Goal: Transaction & Acquisition: Purchase product/service

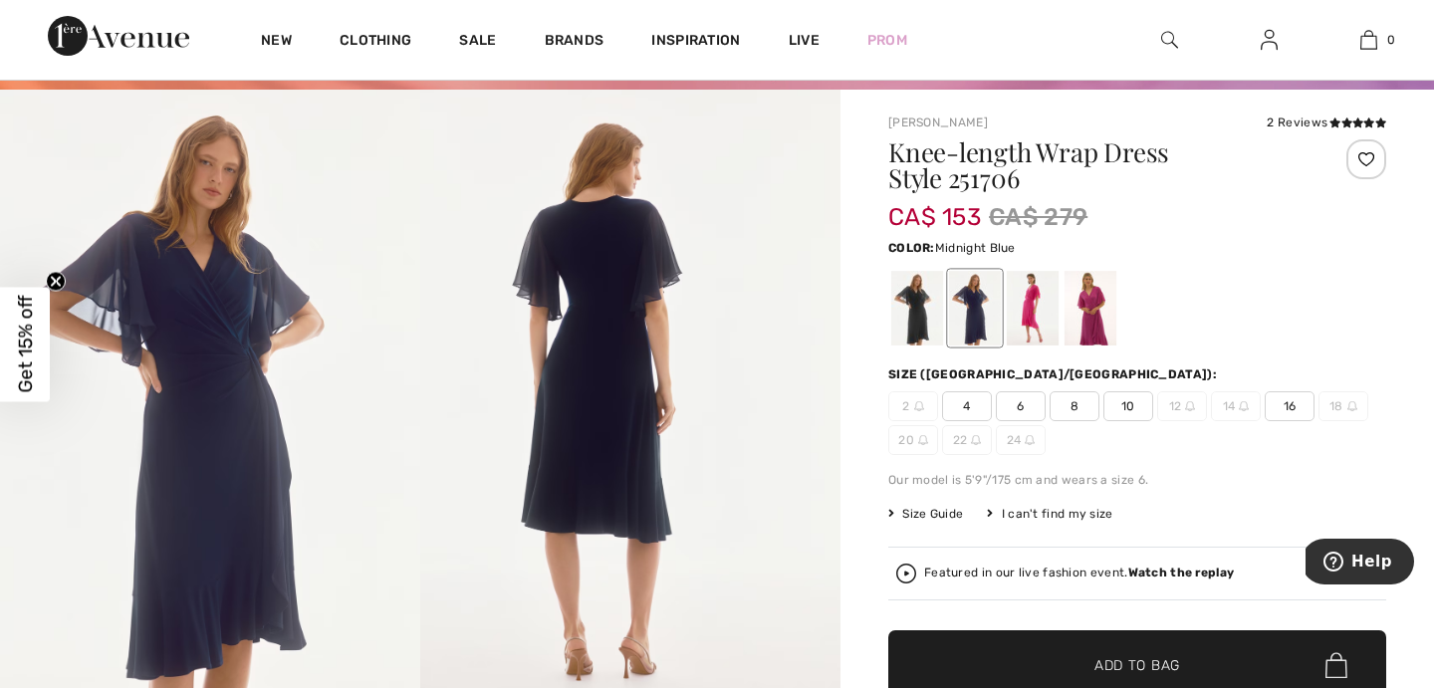
click at [1128, 409] on span "10" at bounding box center [1129, 406] width 50 height 30
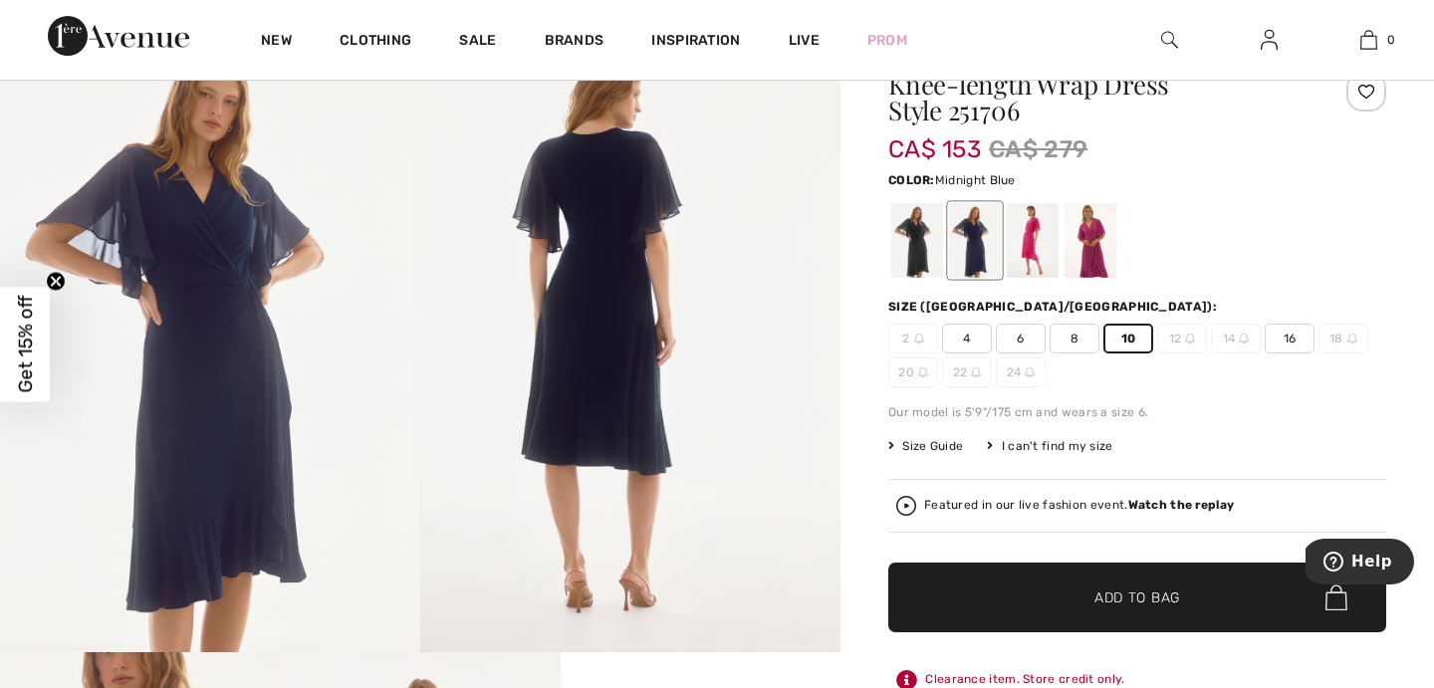
scroll to position [343, 0]
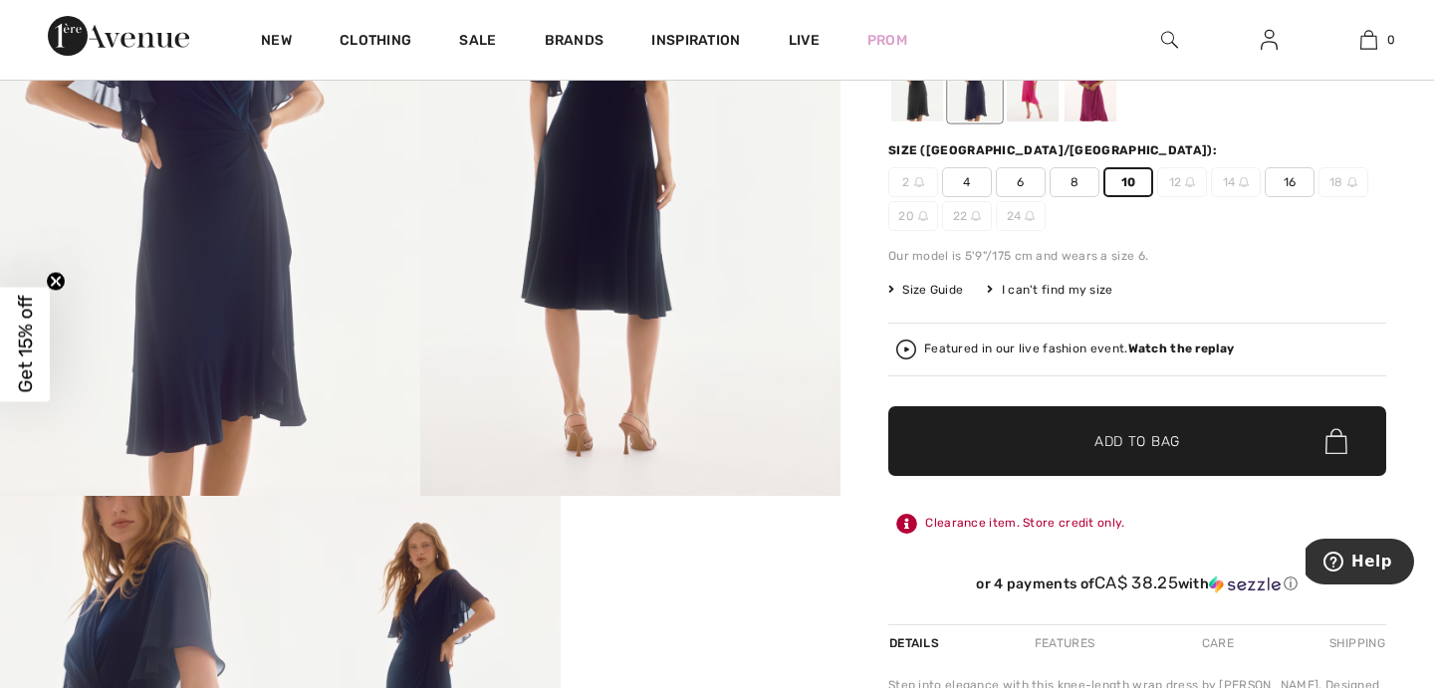
click at [1166, 428] on span "✔ Added to Bag Add to Bag" at bounding box center [1137, 441] width 498 height 70
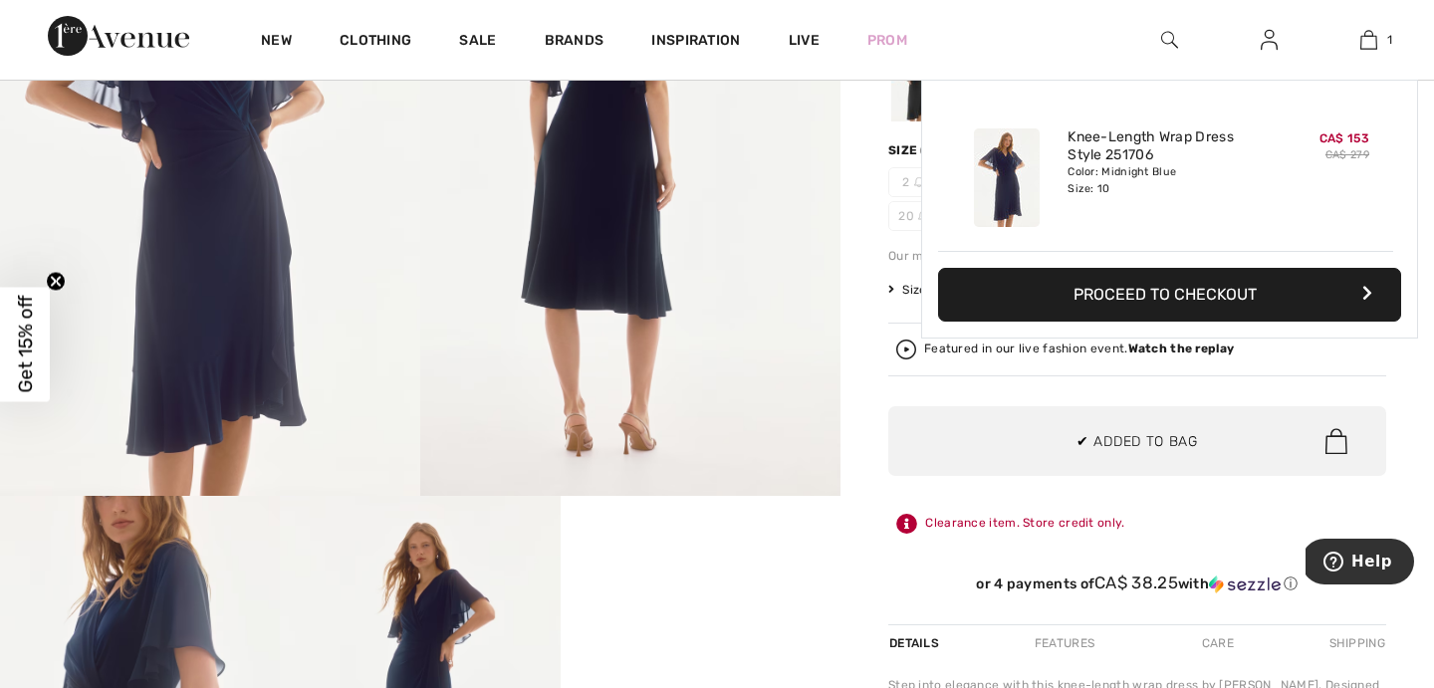
scroll to position [0, 0]
click at [1133, 384] on div "Added to Bag Joseph Ribkoff Knee-length Wrap Dress Style 251706 CA$ 153 CA$ 279…" at bounding box center [1169, 257] width 497 height 354
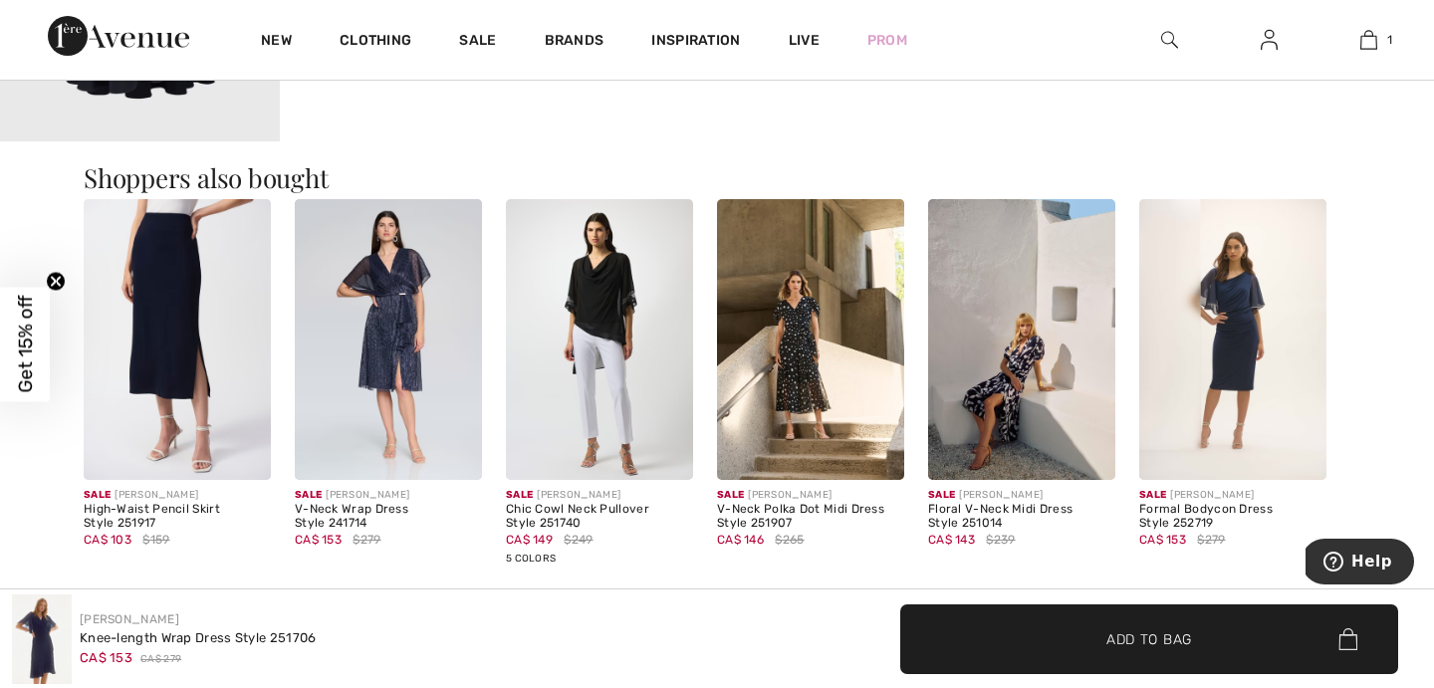
scroll to position [1537, 0]
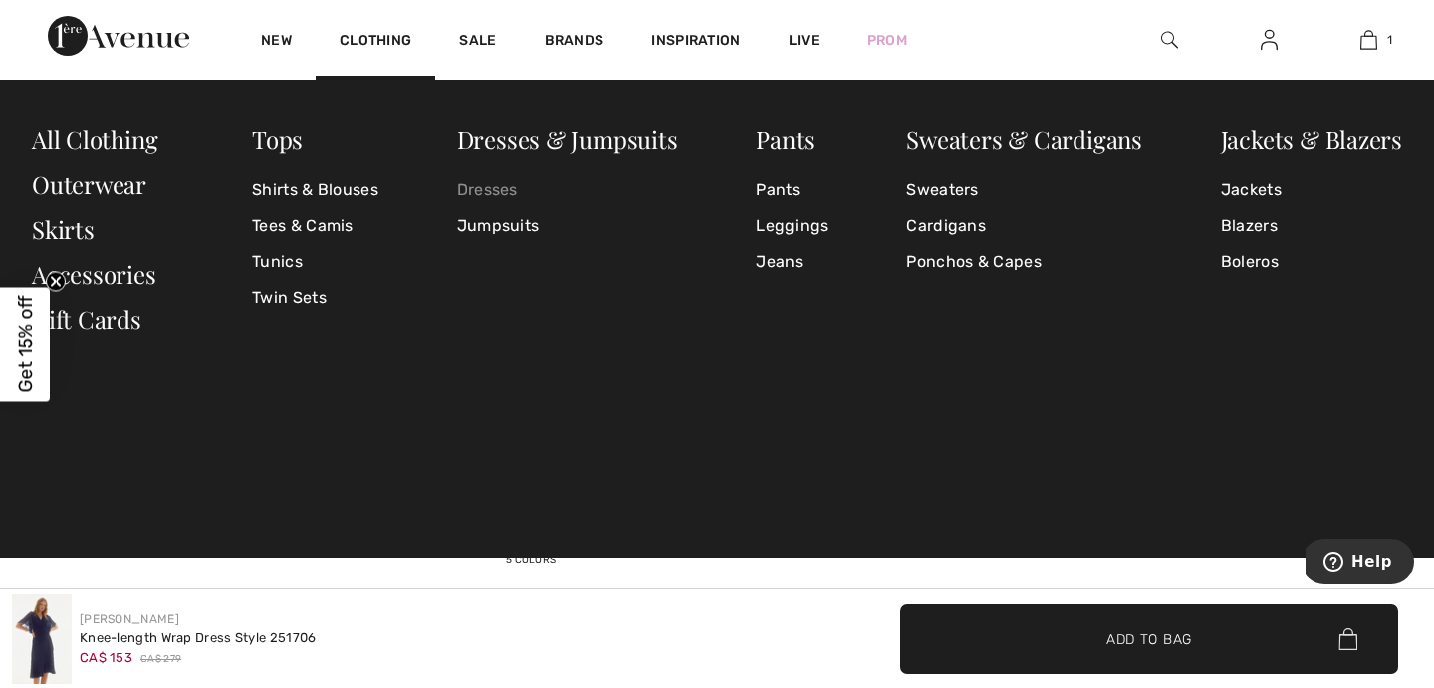
click at [486, 195] on link "Dresses" at bounding box center [567, 190] width 221 height 36
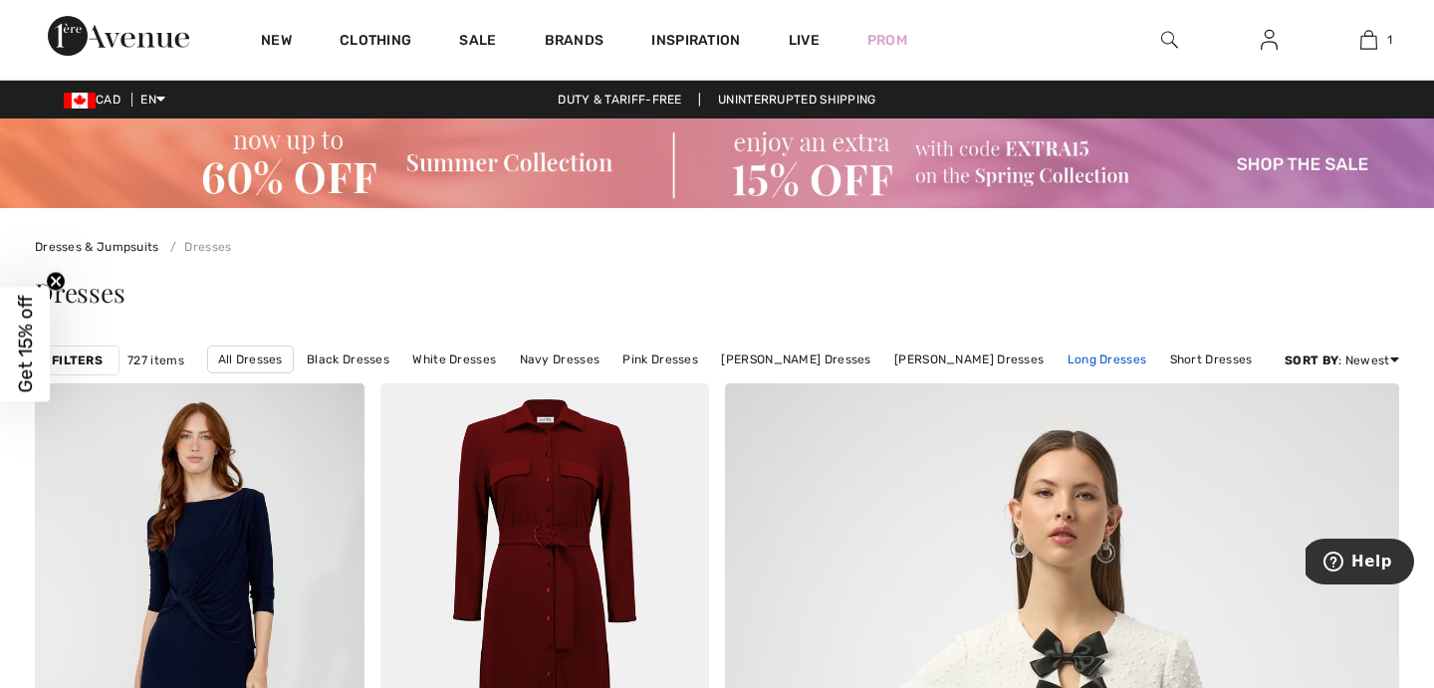
scroll to position [24, 0]
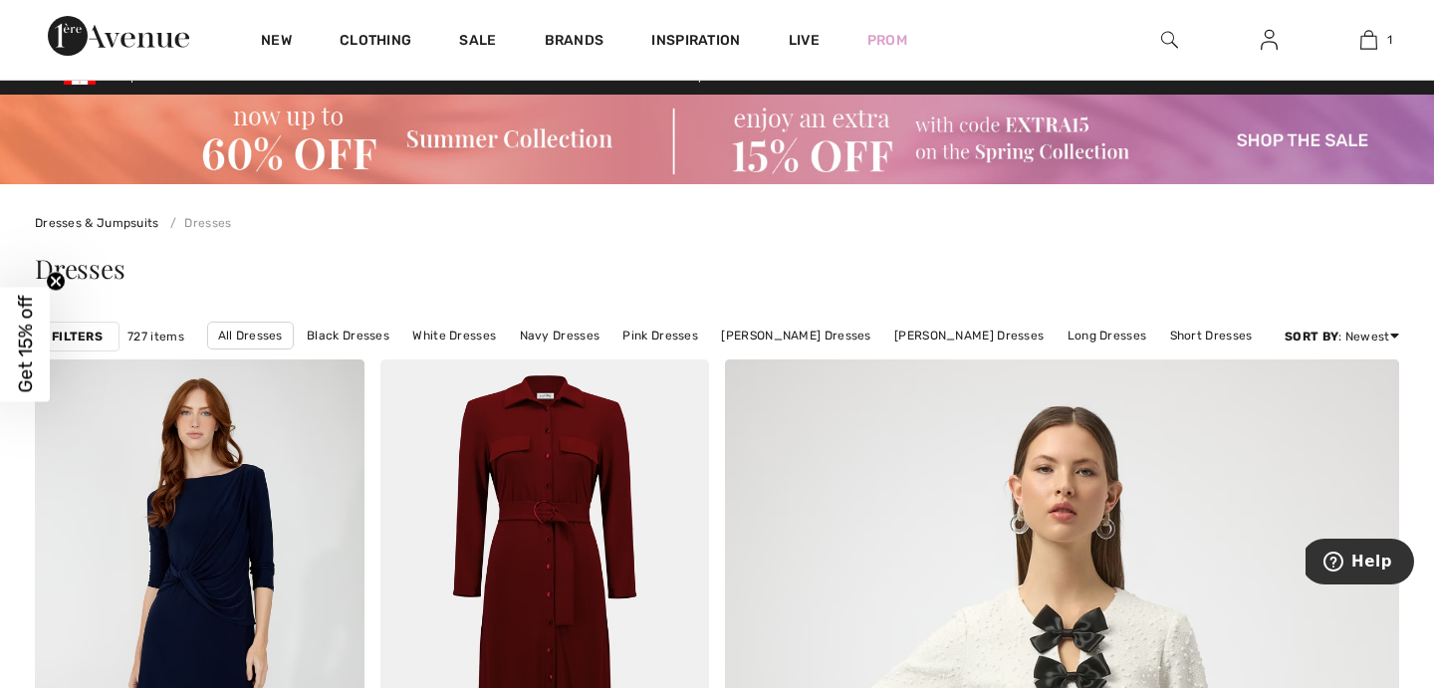
click at [93, 338] on strong "Filters" at bounding box center [77, 337] width 51 height 18
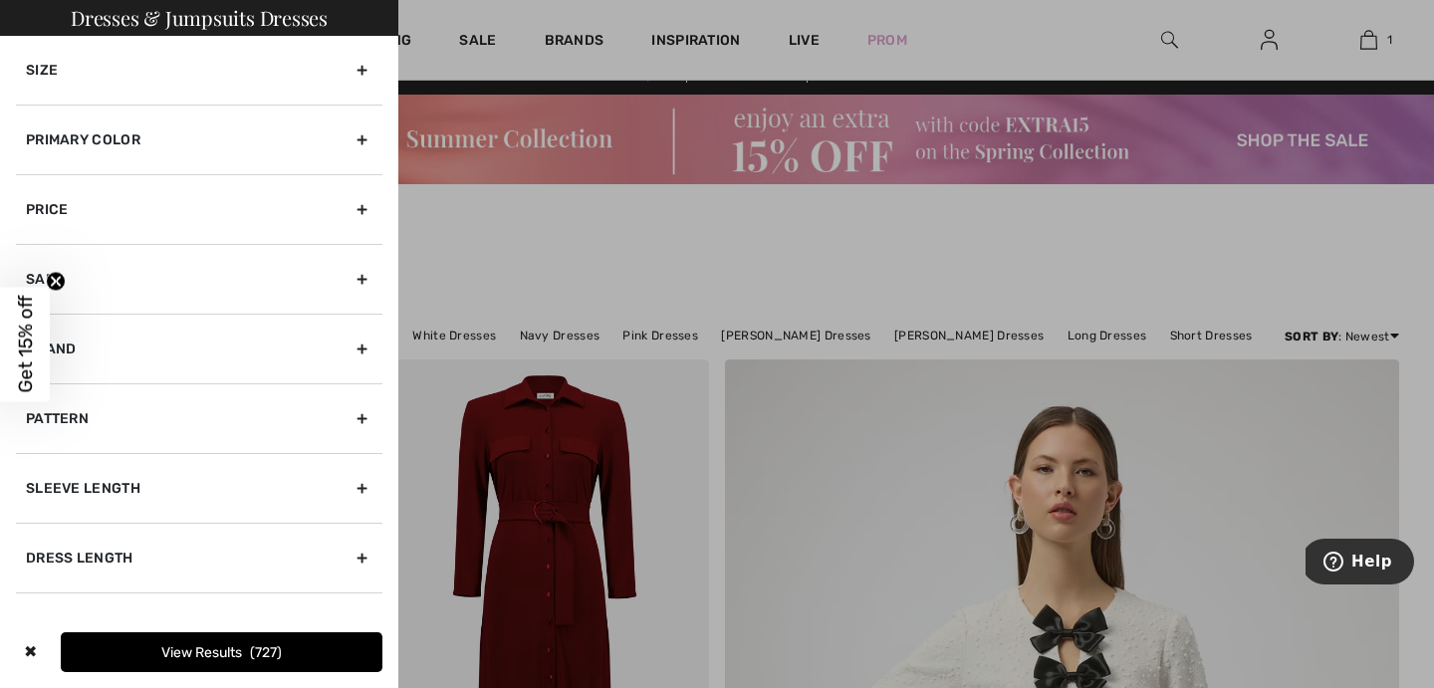
scroll to position [46, 0]
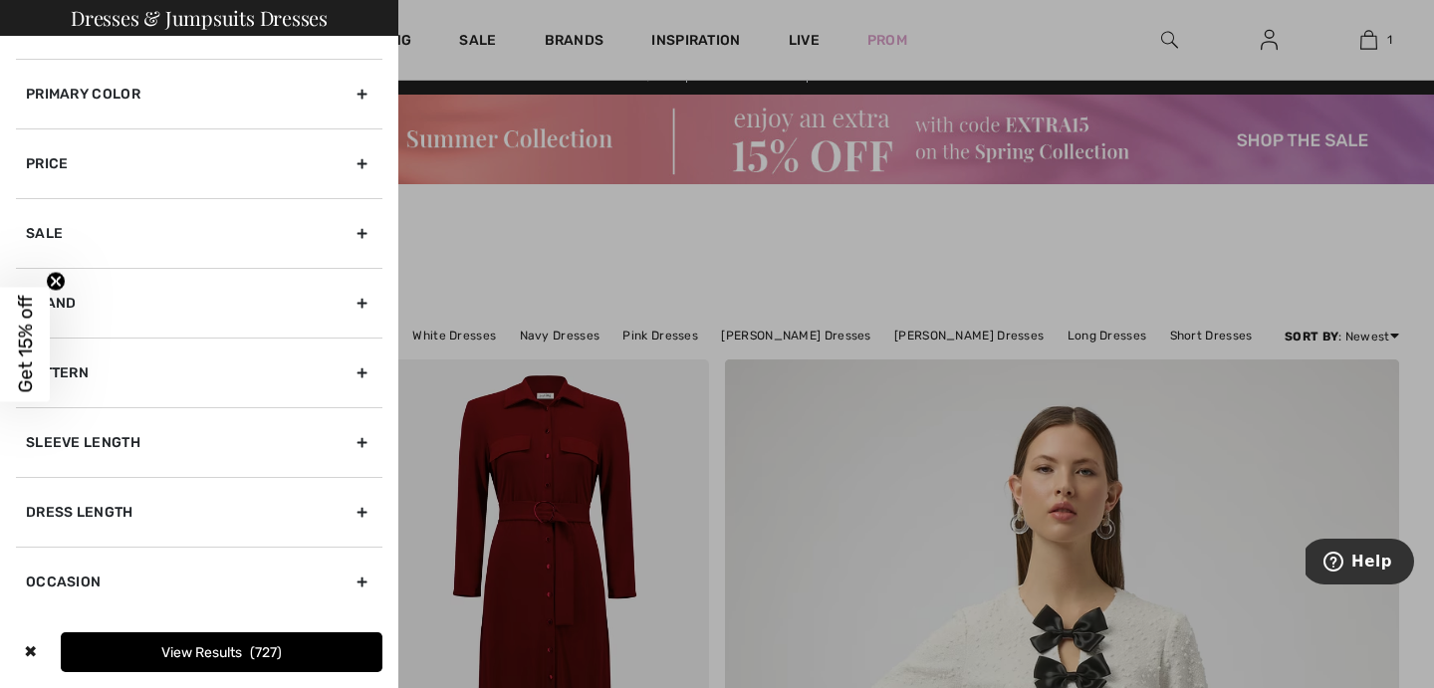
click at [253, 512] on div "Dress Length" at bounding box center [199, 512] width 367 height 70
click at [33, 512] on input"] "Long Dresses" at bounding box center [33, 511] width 15 height 15
checkbox input"] "true"
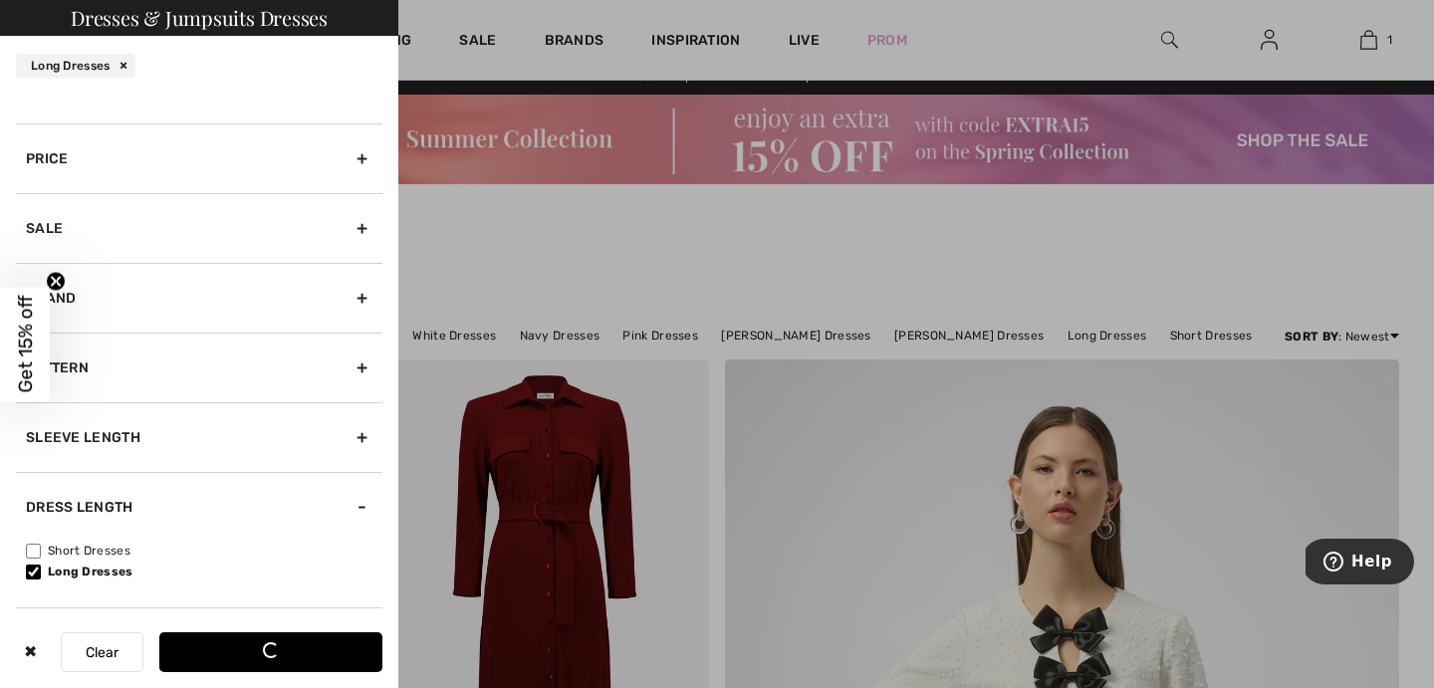
scroll to position [113, 0]
click at [260, 662] on button "View Results 292" at bounding box center [270, 652] width 223 height 40
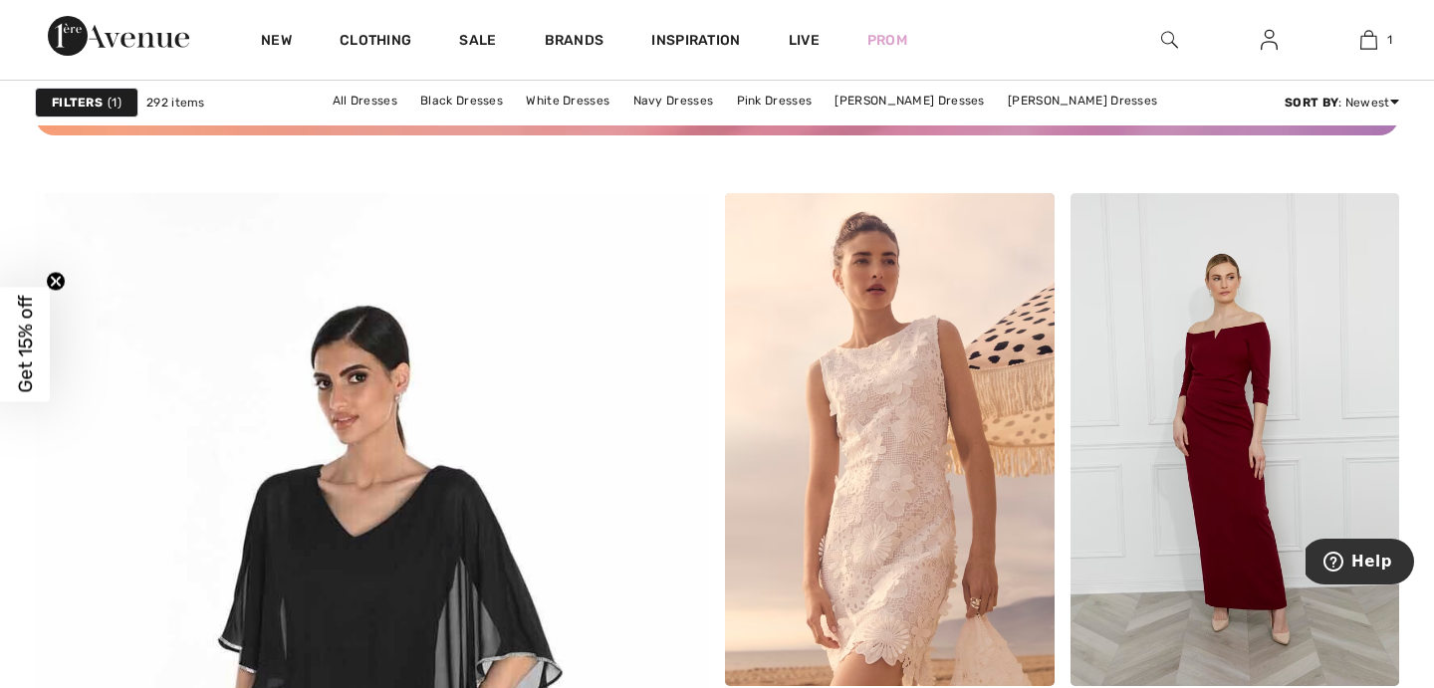
scroll to position [4594, 0]
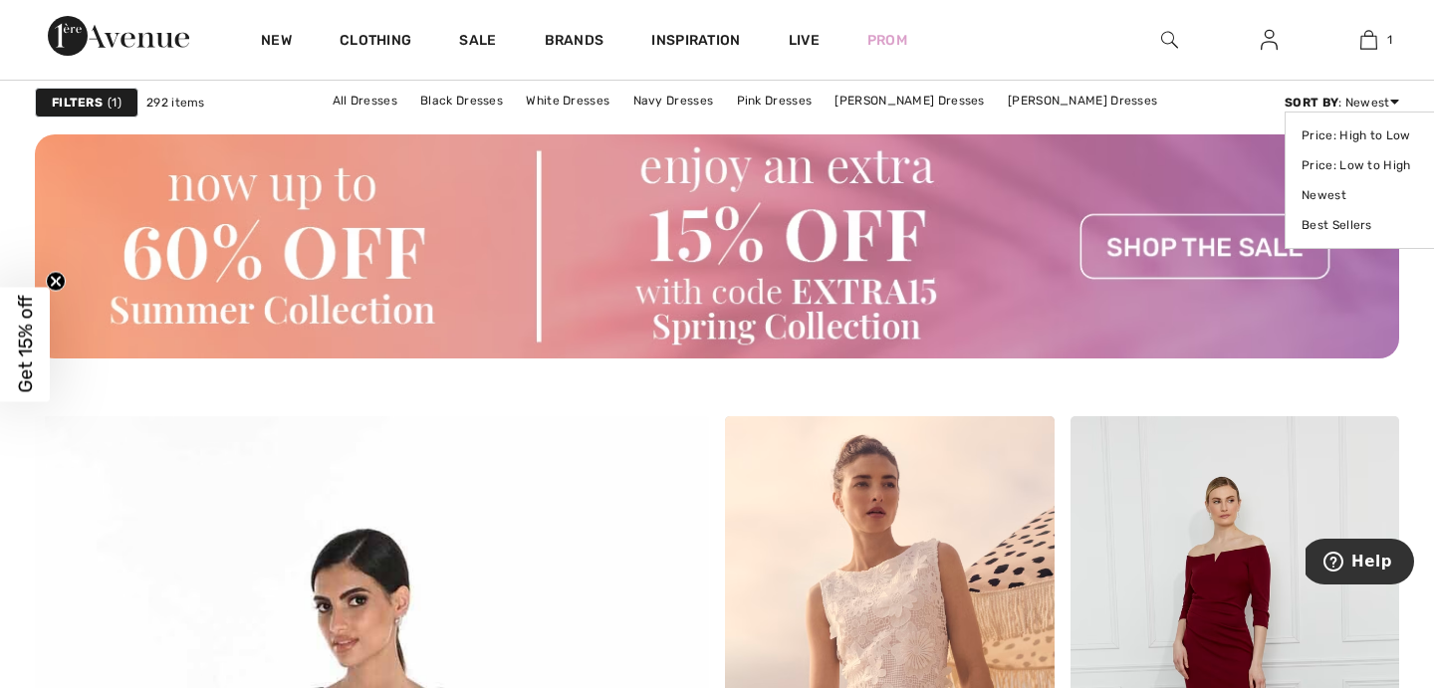
click at [1382, 98] on div "Sort By : Newest Price: High to Low Price: Low to High Newest Best Sellers" at bounding box center [1342, 103] width 115 height 18
click at [1365, 167] on link "Price: Low to High" at bounding box center [1364, 165] width 125 height 30
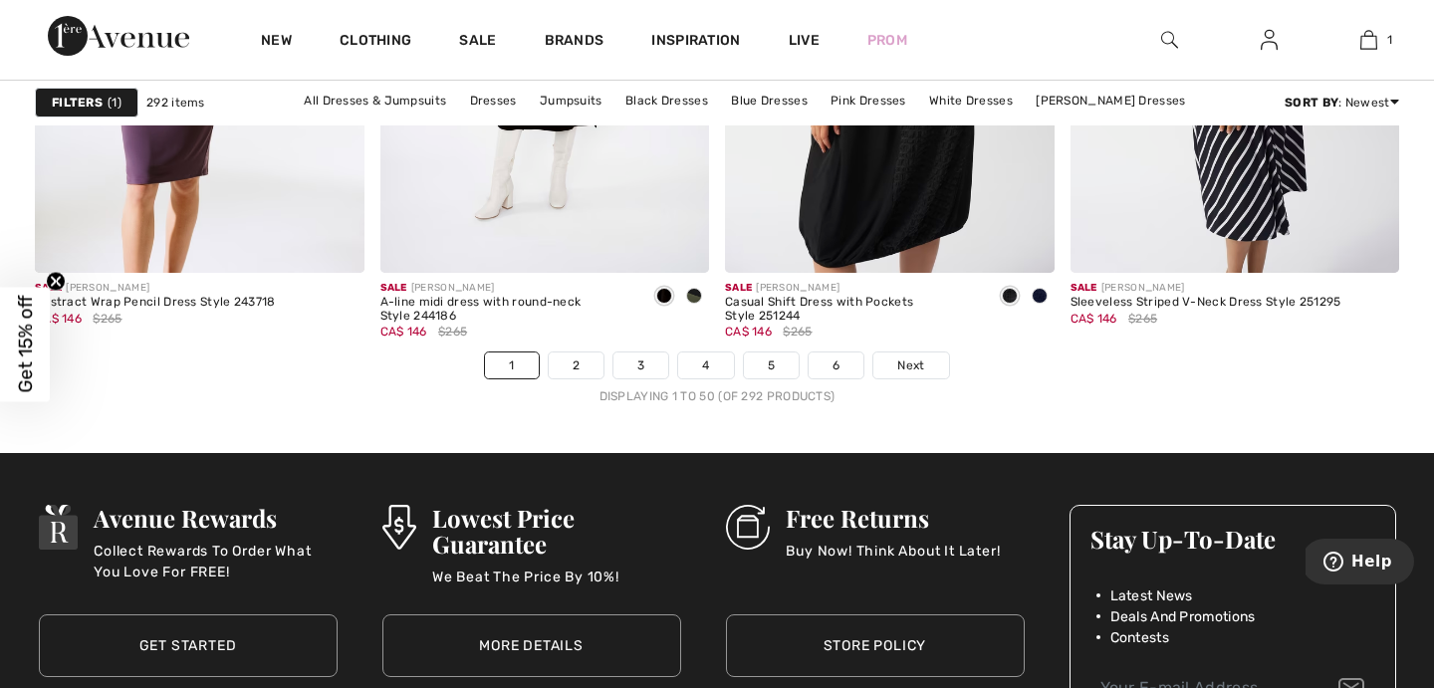
scroll to position [8908, 0]
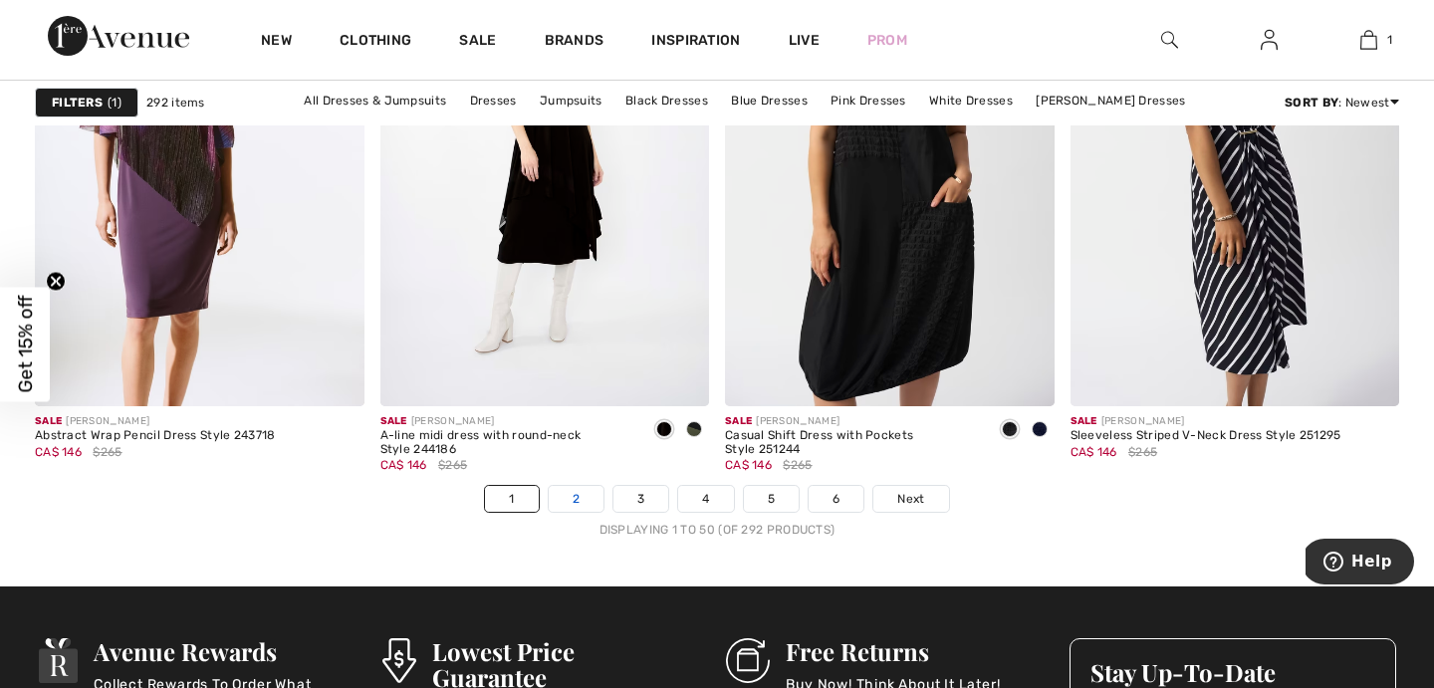
click at [568, 505] on link "2" at bounding box center [576, 499] width 55 height 26
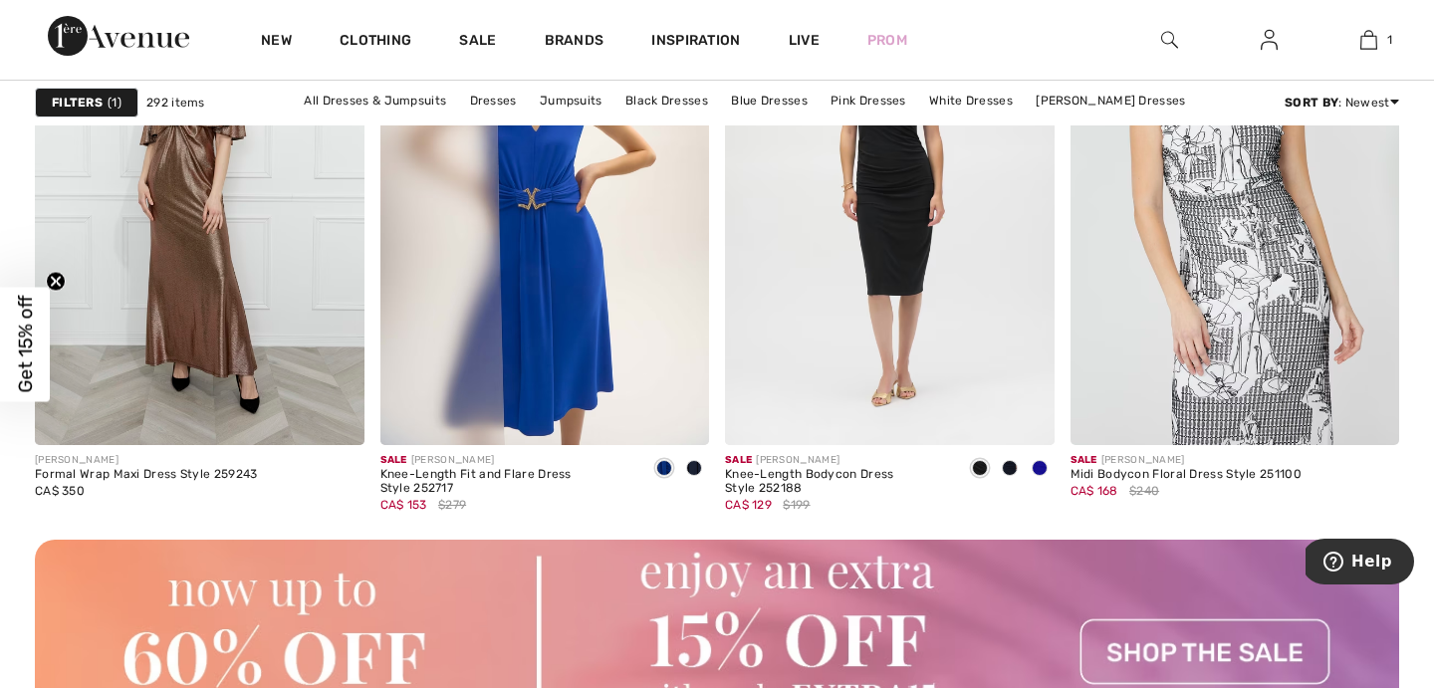
scroll to position [4232, 0]
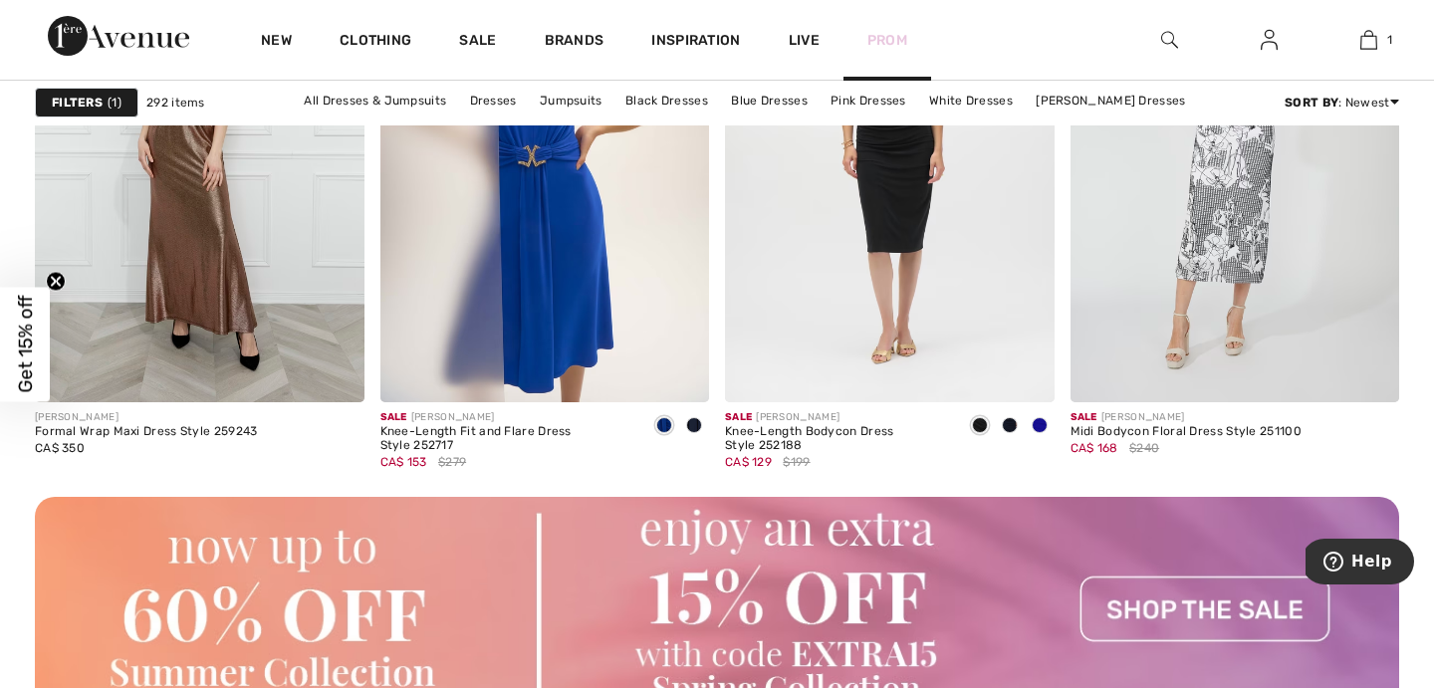
click at [892, 40] on link "Prom" at bounding box center [888, 40] width 40 height 21
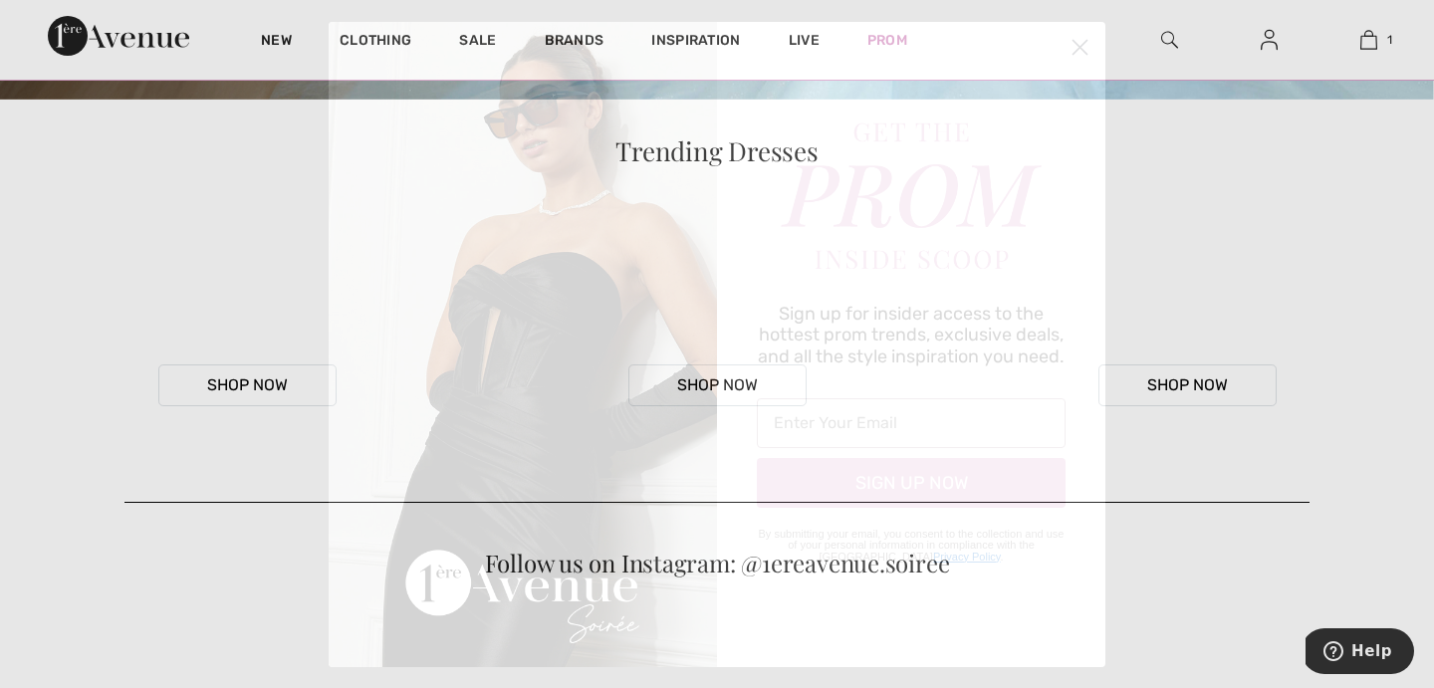
click at [1075, 43] on circle "Close dialog" at bounding box center [1080, 46] width 33 height 33
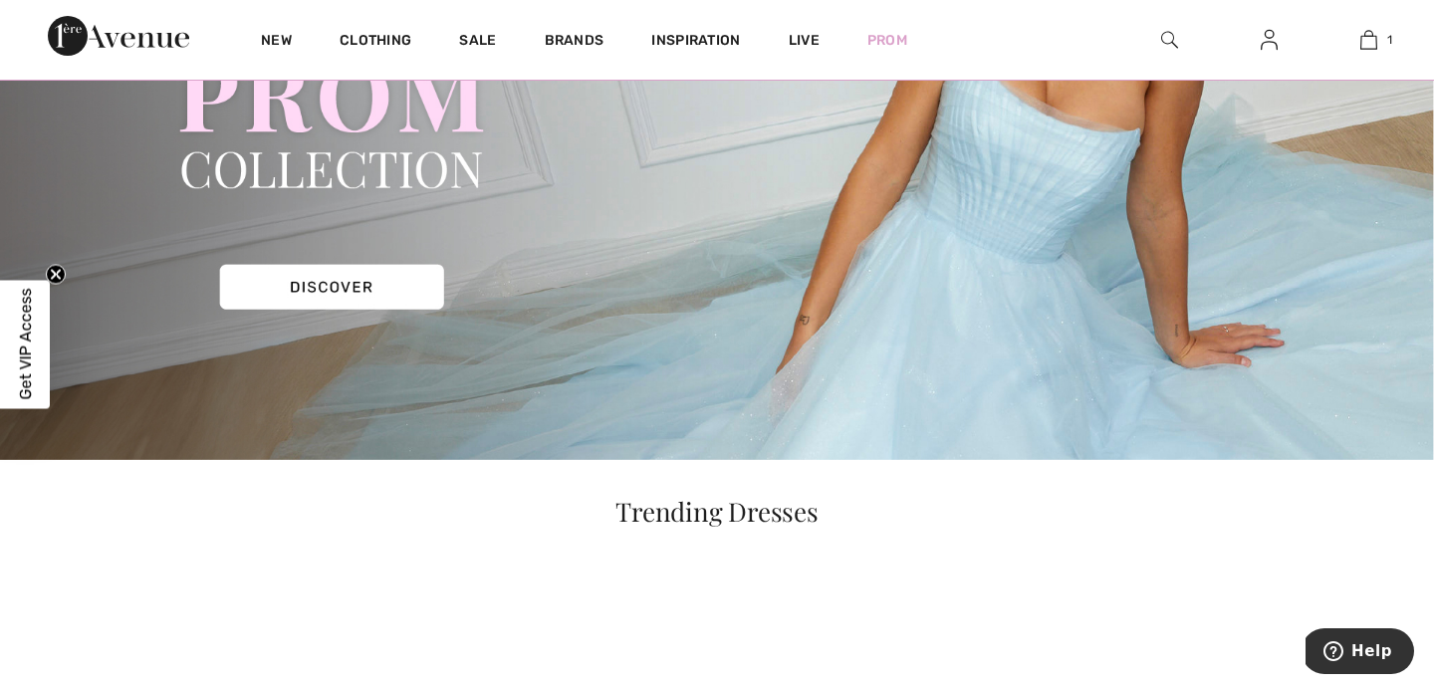
scroll to position [294, 0]
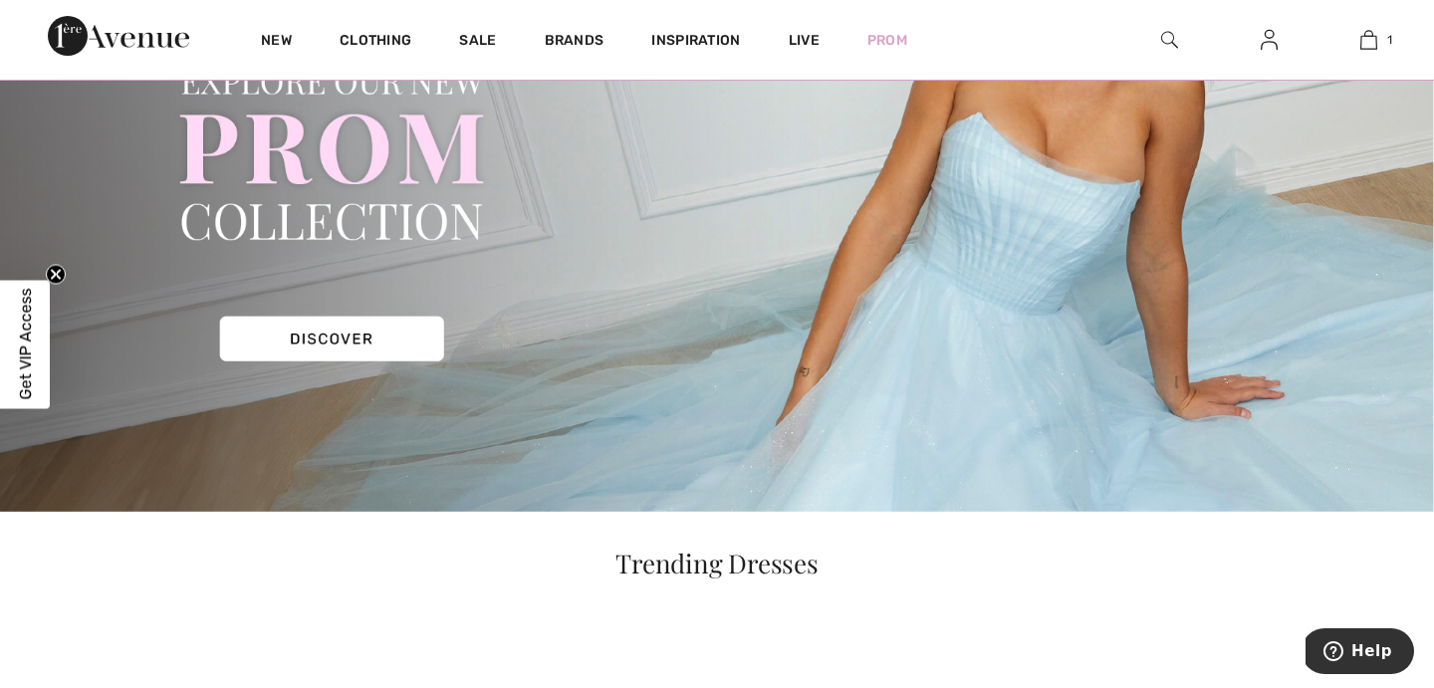
click at [283, 346] on img at bounding box center [717, 168] width 1434 height 687
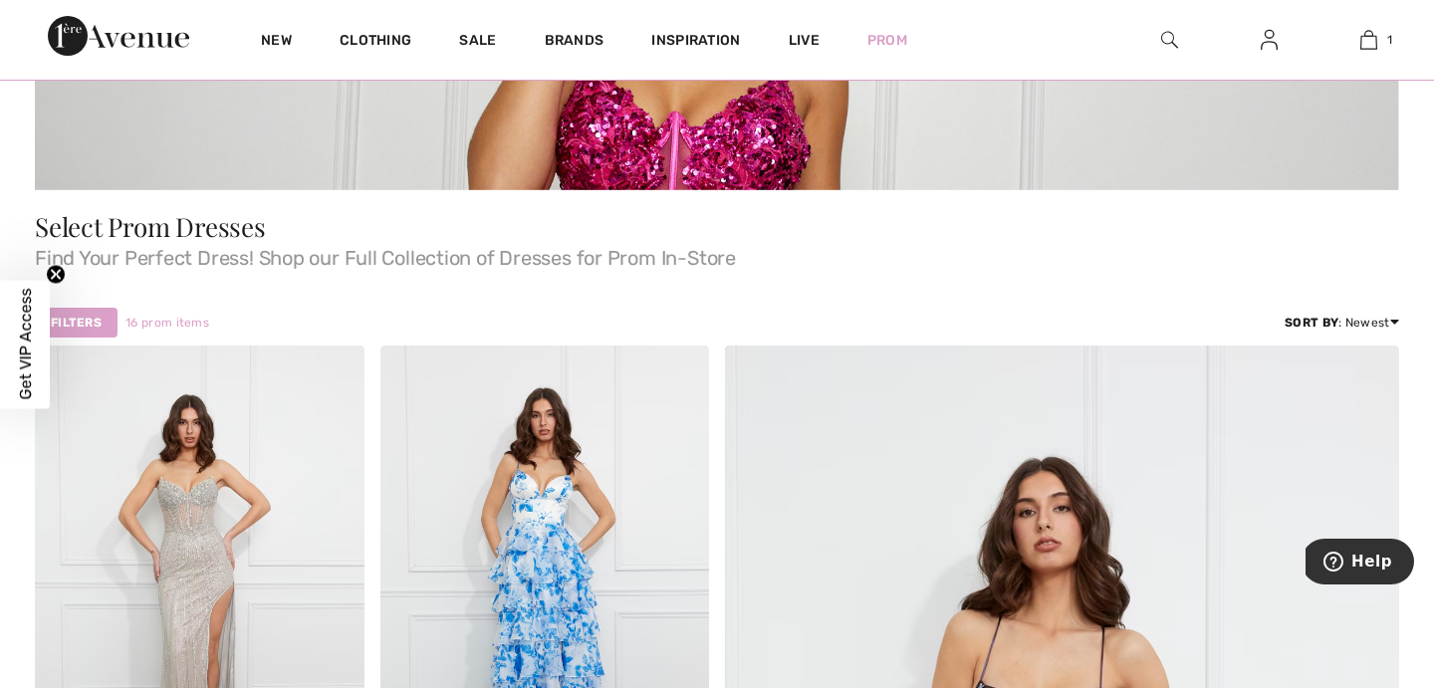
scroll to position [407, 0]
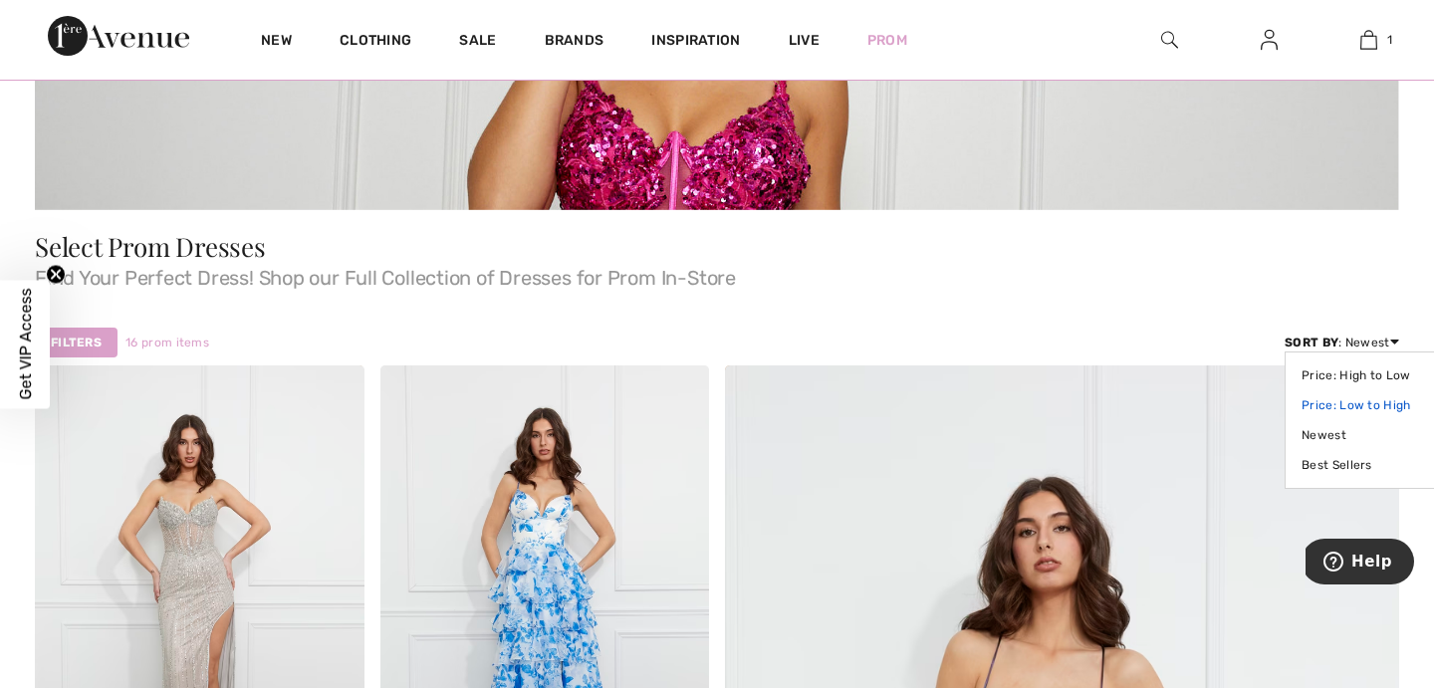
click at [1360, 403] on link "Price: Low to High" at bounding box center [1364, 405] width 125 height 30
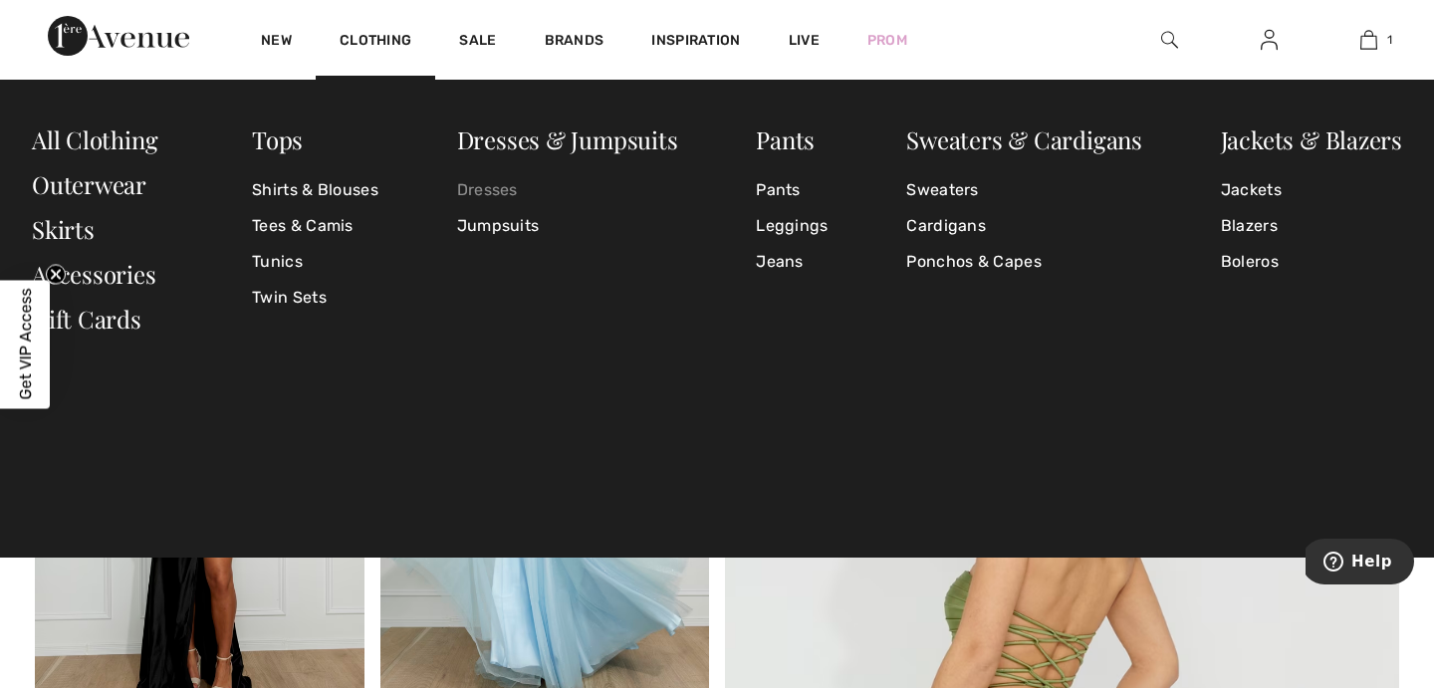
click at [473, 189] on link "Dresses" at bounding box center [567, 190] width 221 height 36
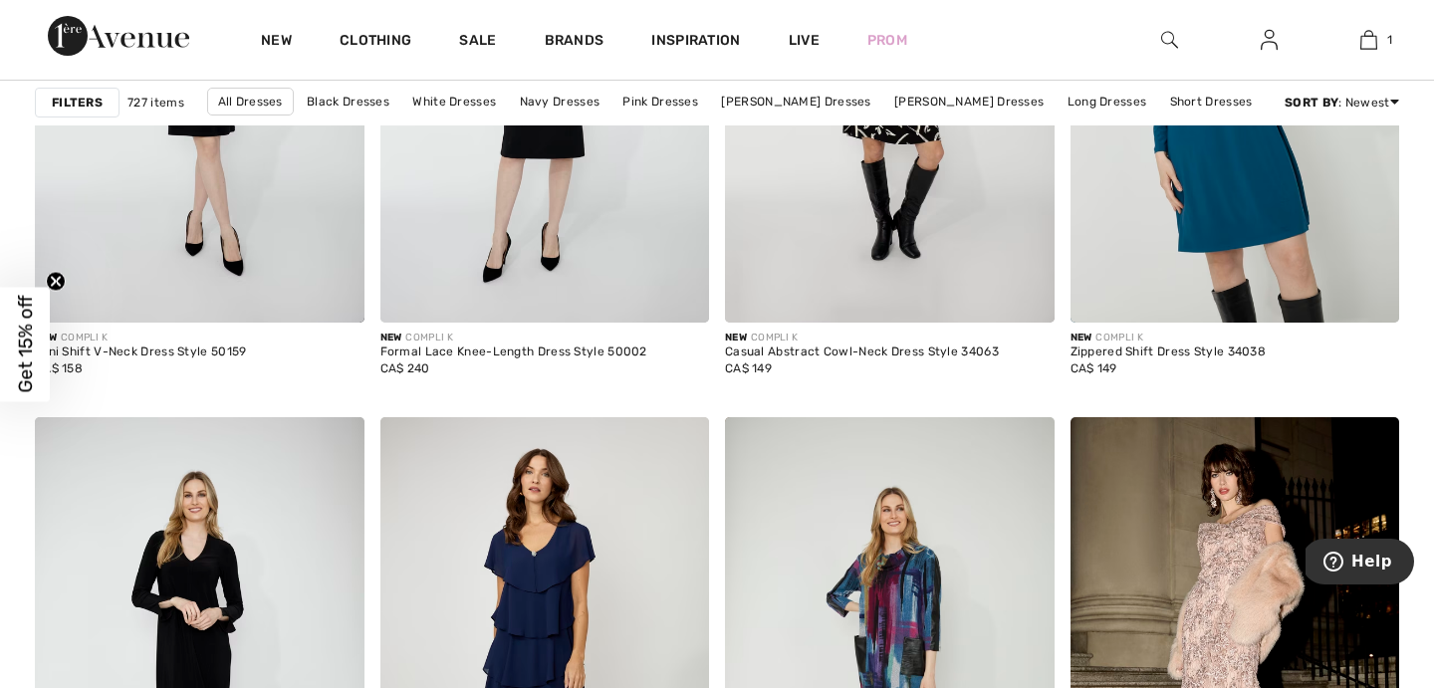
scroll to position [1380, 0]
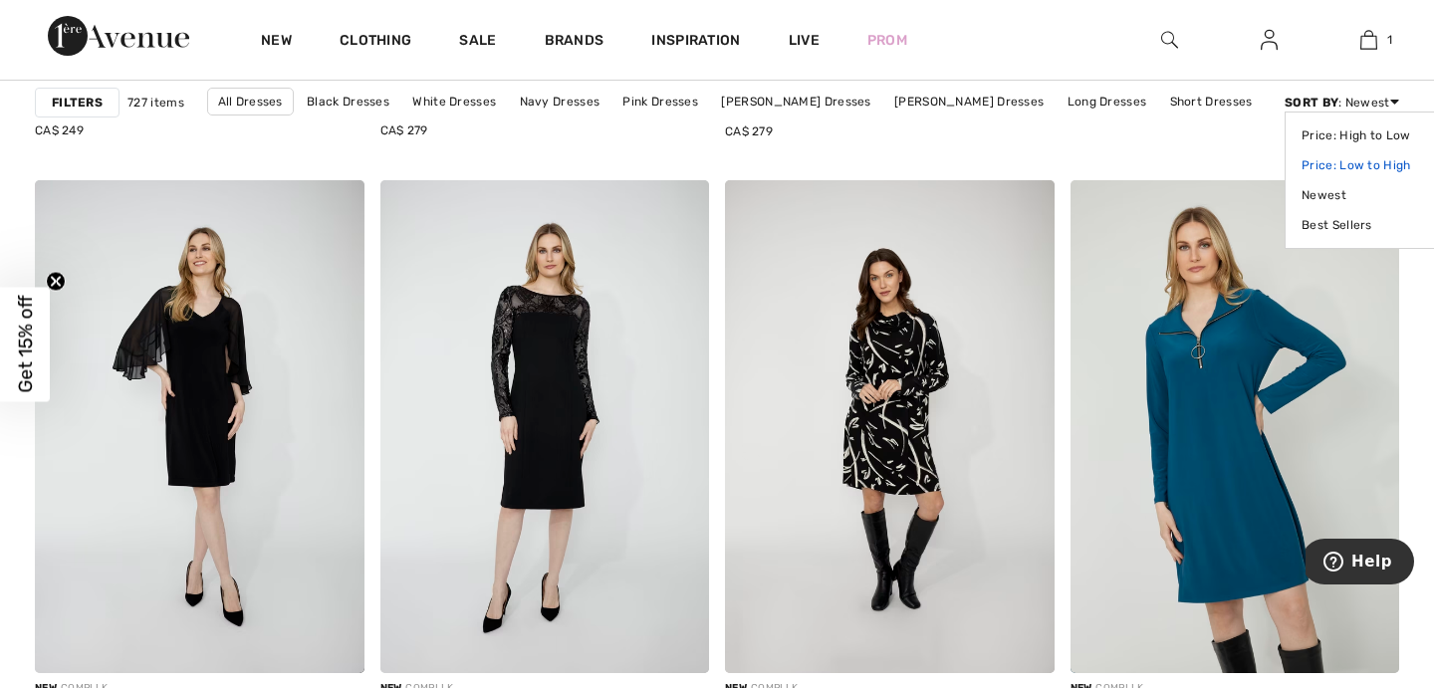
click at [1347, 161] on link "Price: Low to High" at bounding box center [1364, 165] width 125 height 30
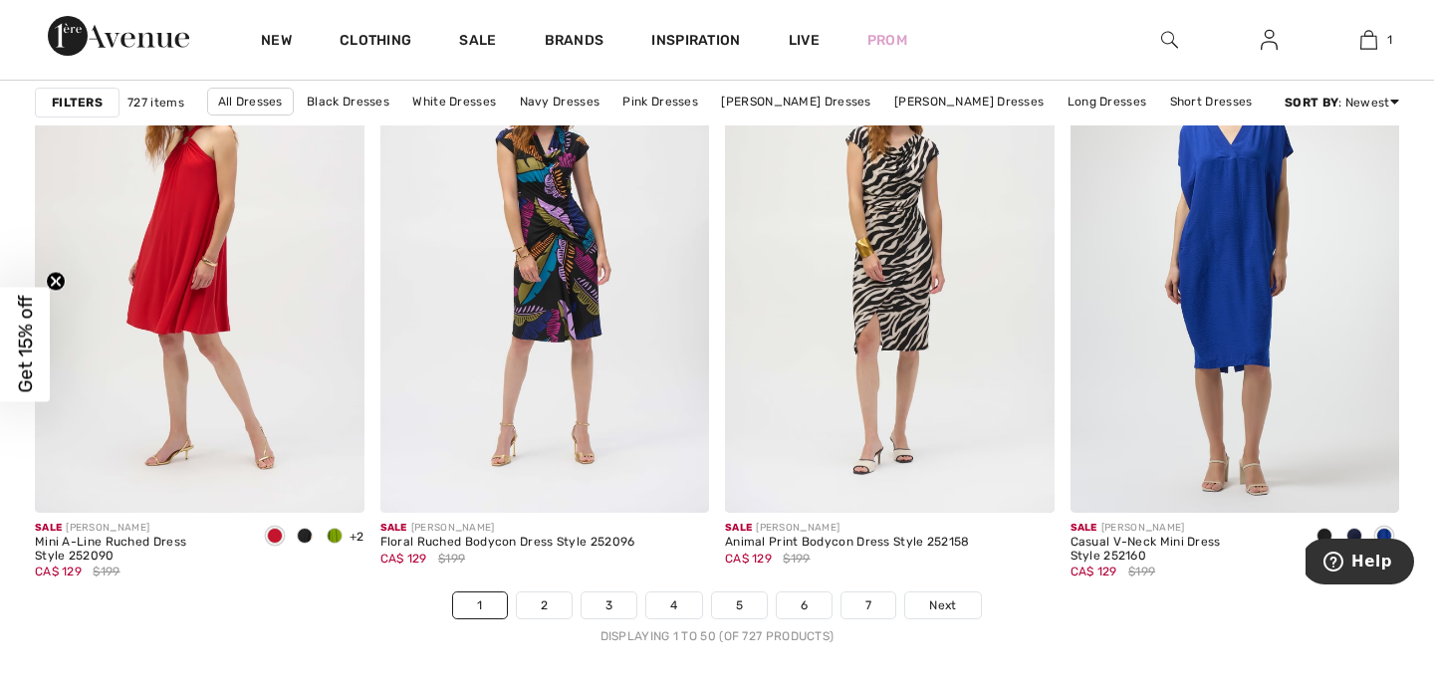
scroll to position [8785, 0]
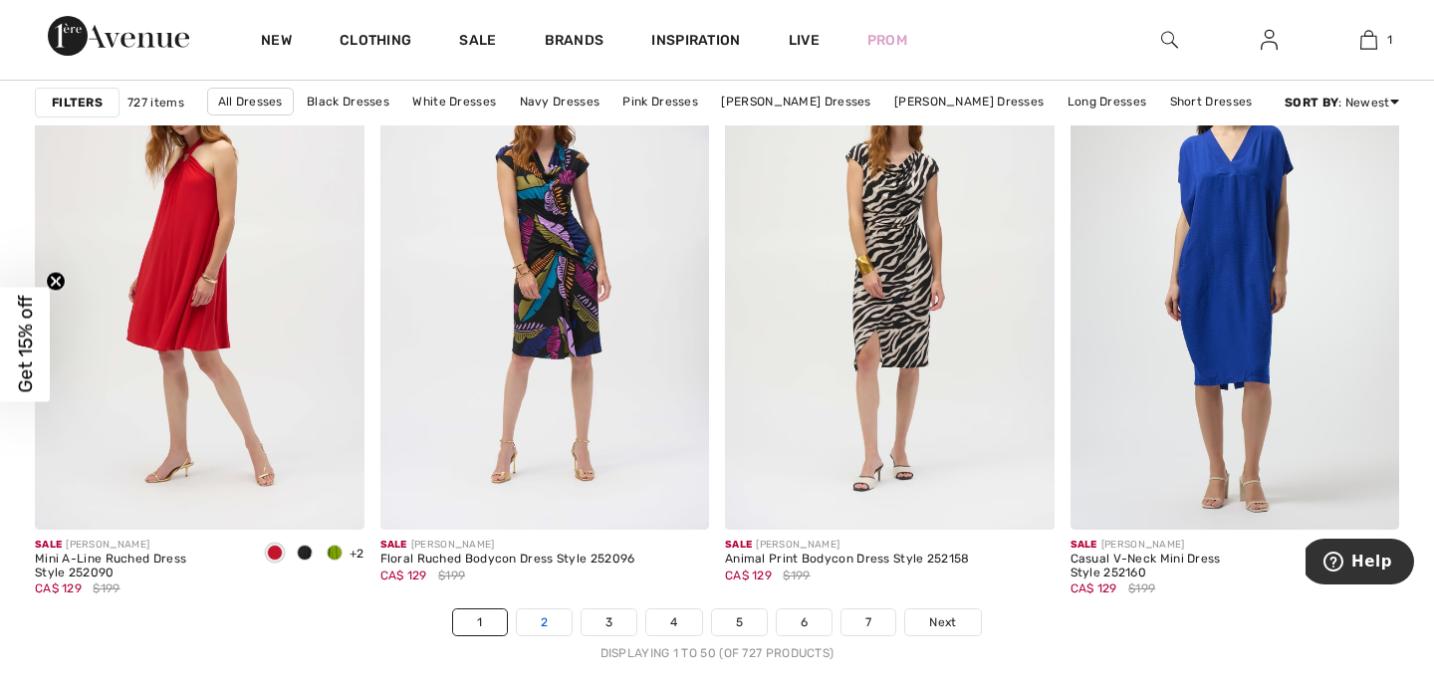
click at [559, 624] on link "2" at bounding box center [544, 623] width 55 height 26
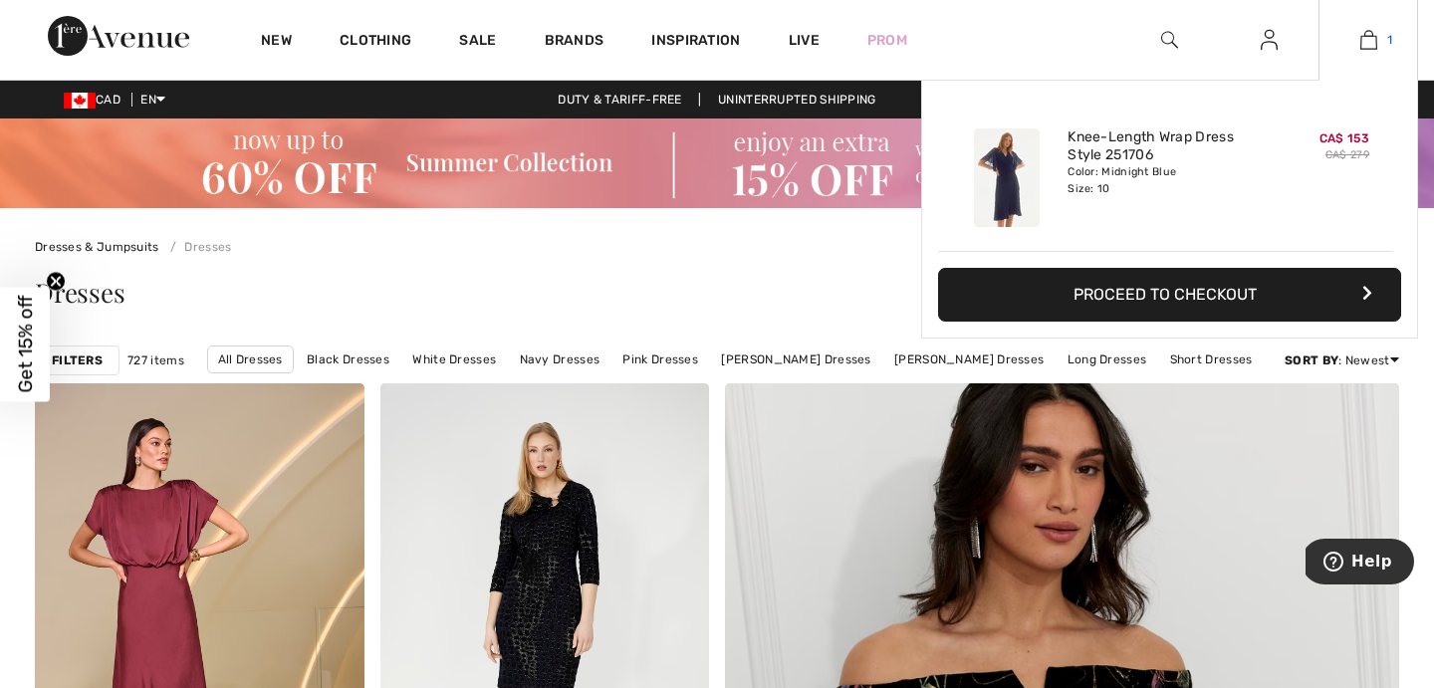
click at [1362, 41] on img at bounding box center [1369, 40] width 17 height 24
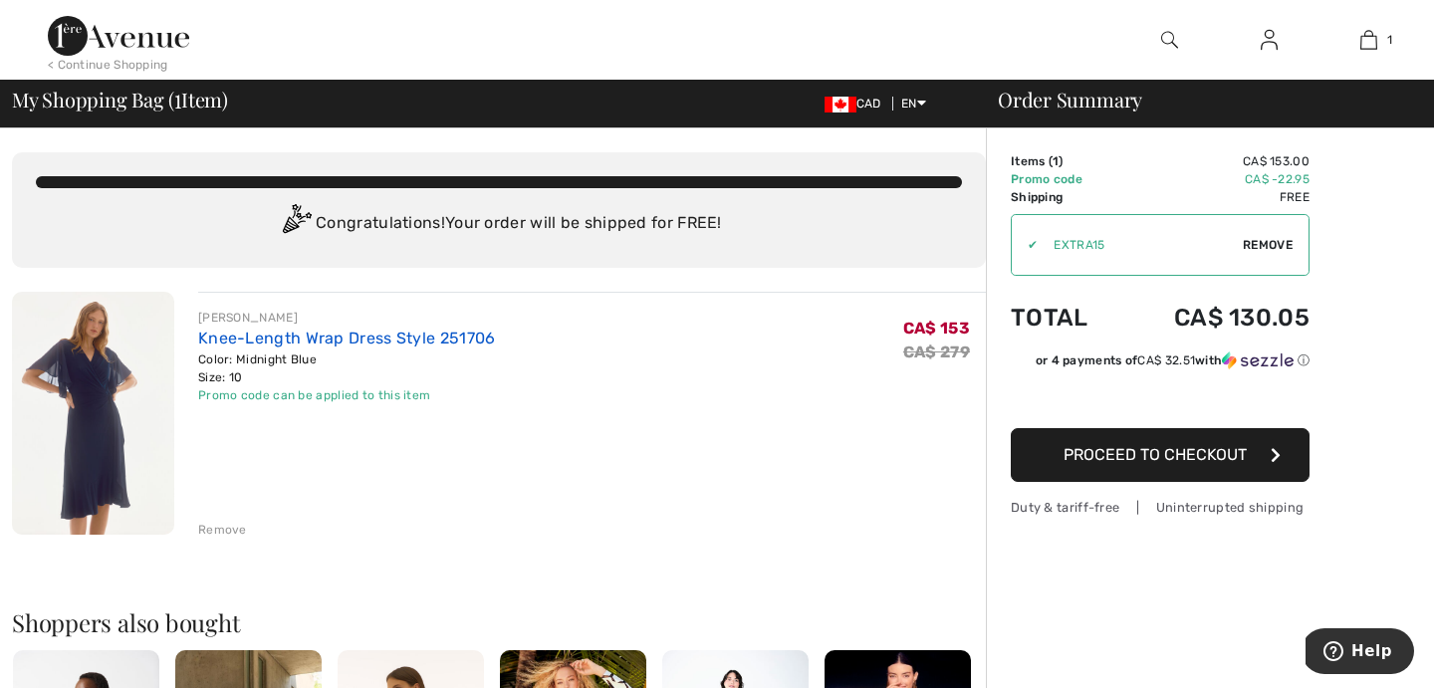
click at [243, 336] on link "Knee-Length Wrap Dress Style 251706" at bounding box center [347, 338] width 298 height 19
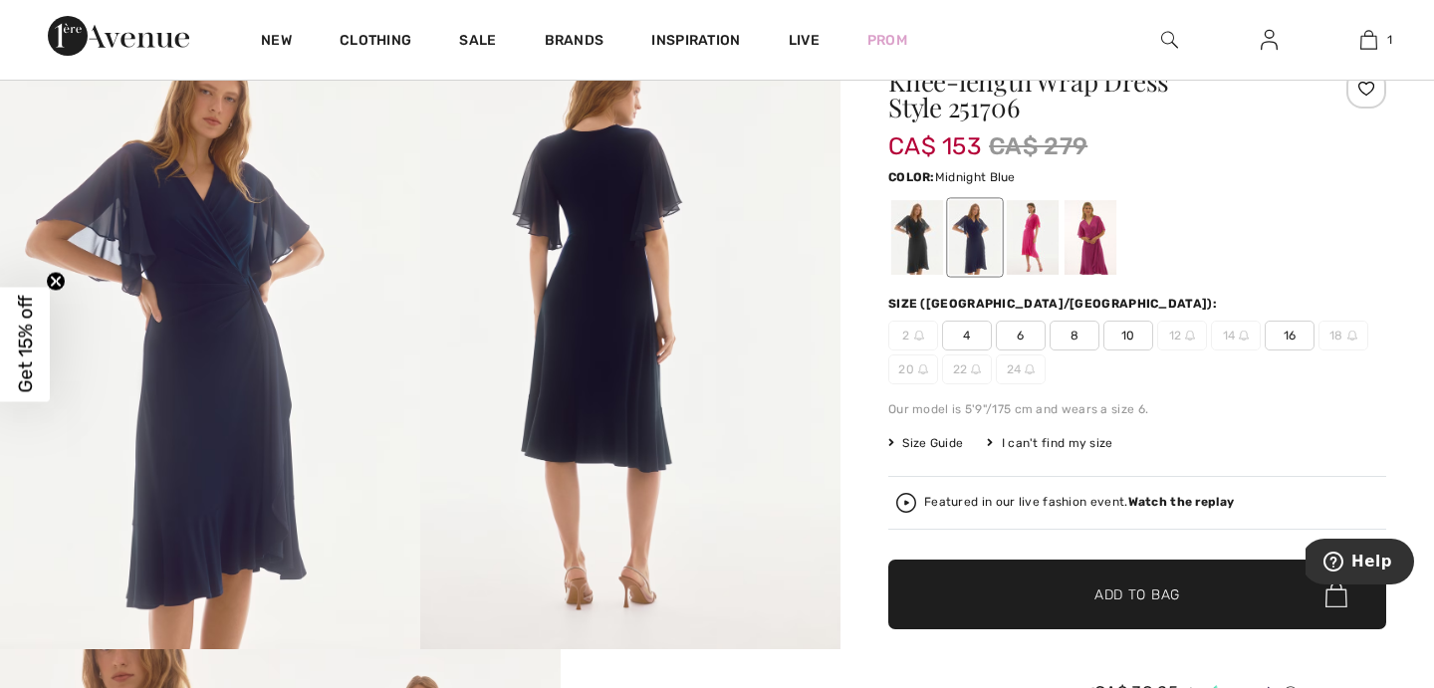
click at [1179, 336] on span "12" at bounding box center [1182, 336] width 50 height 30
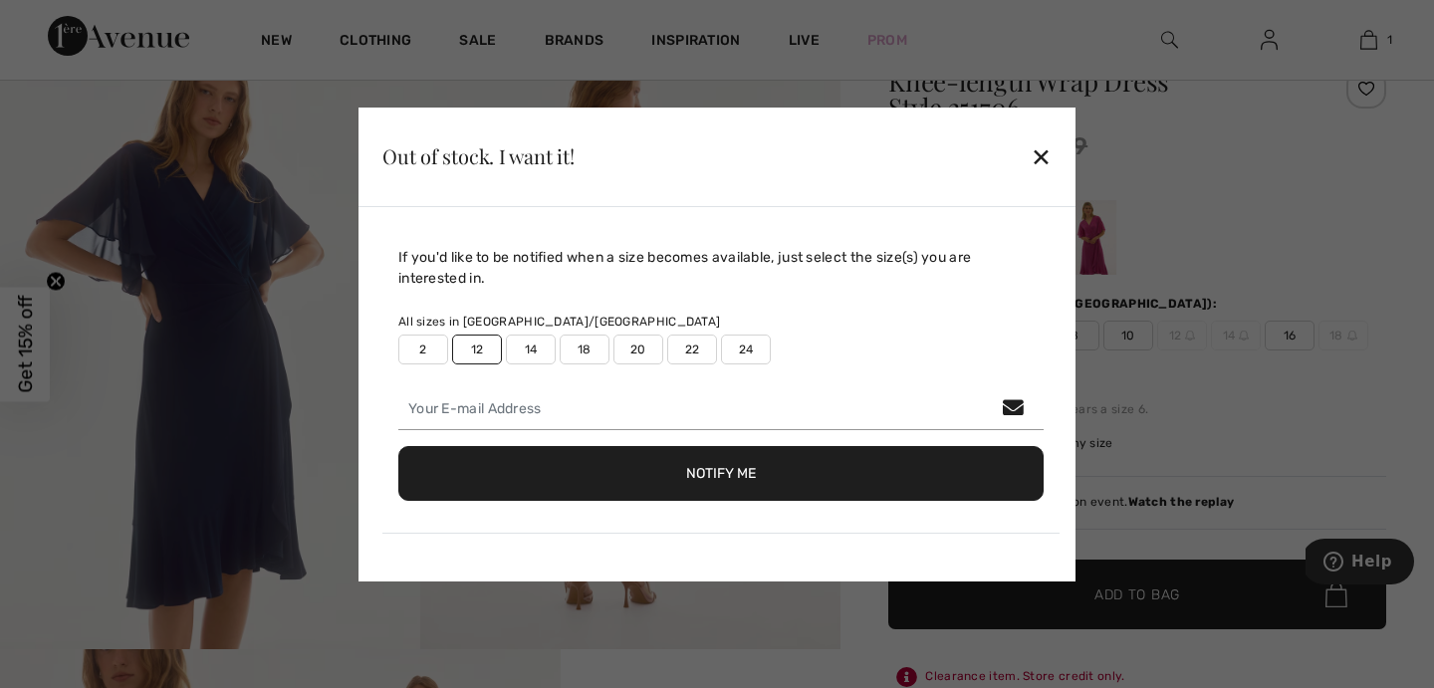
click at [1036, 158] on div "✕" at bounding box center [1041, 156] width 21 height 42
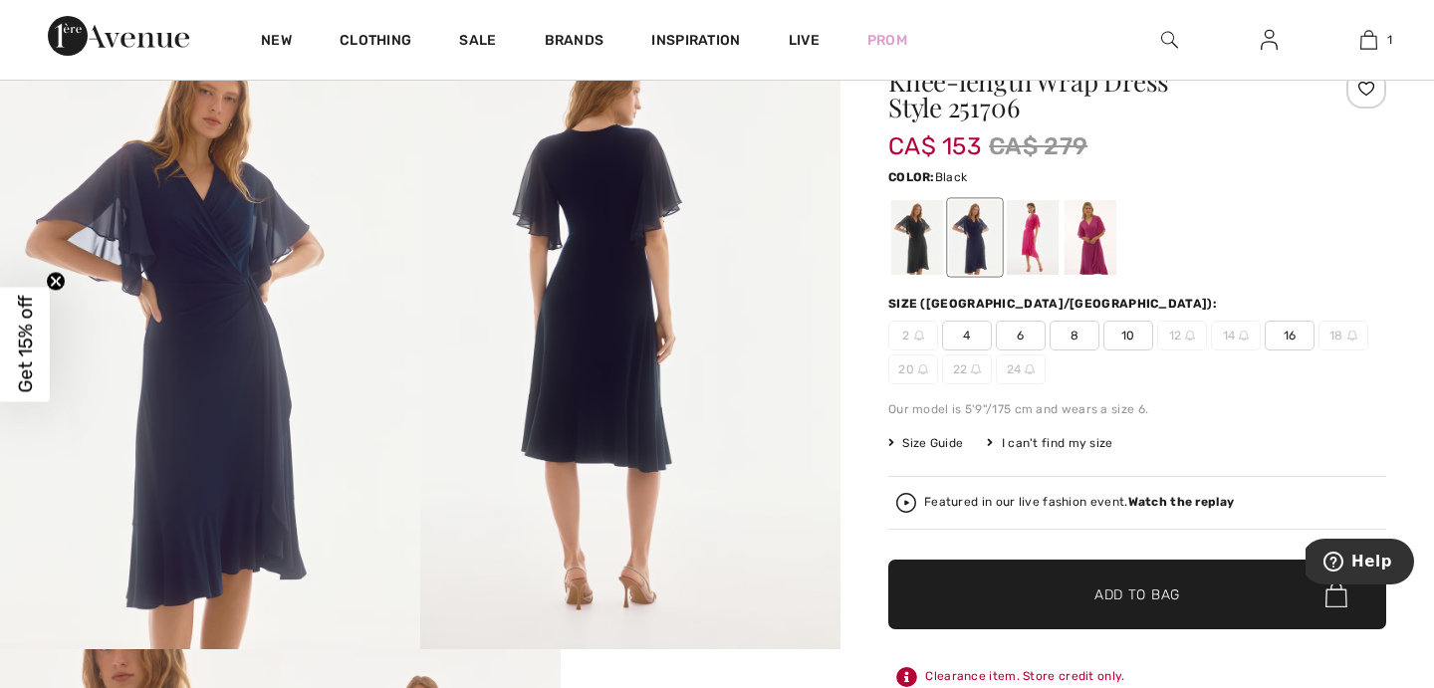
click at [912, 252] on div at bounding box center [917, 237] width 52 height 75
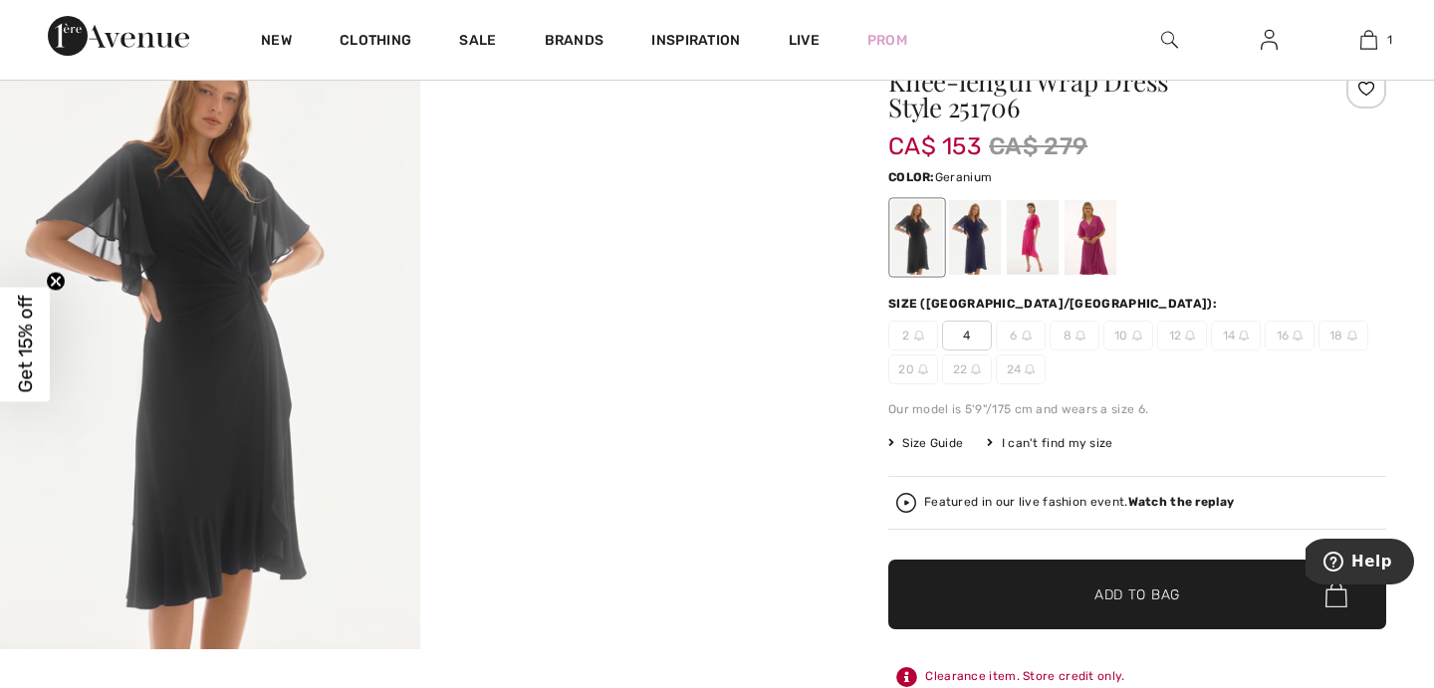
click at [1030, 243] on div at bounding box center [1033, 237] width 52 height 75
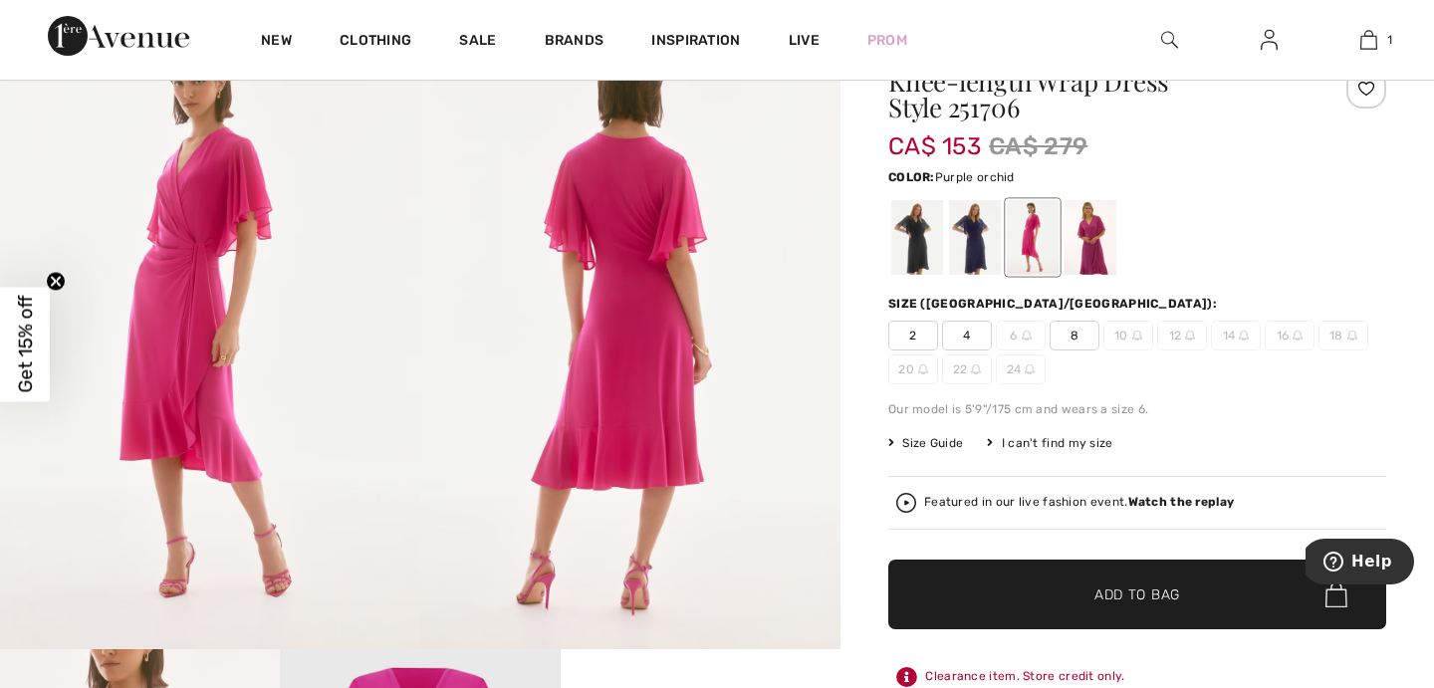
click at [1089, 246] on div at bounding box center [1091, 237] width 52 height 75
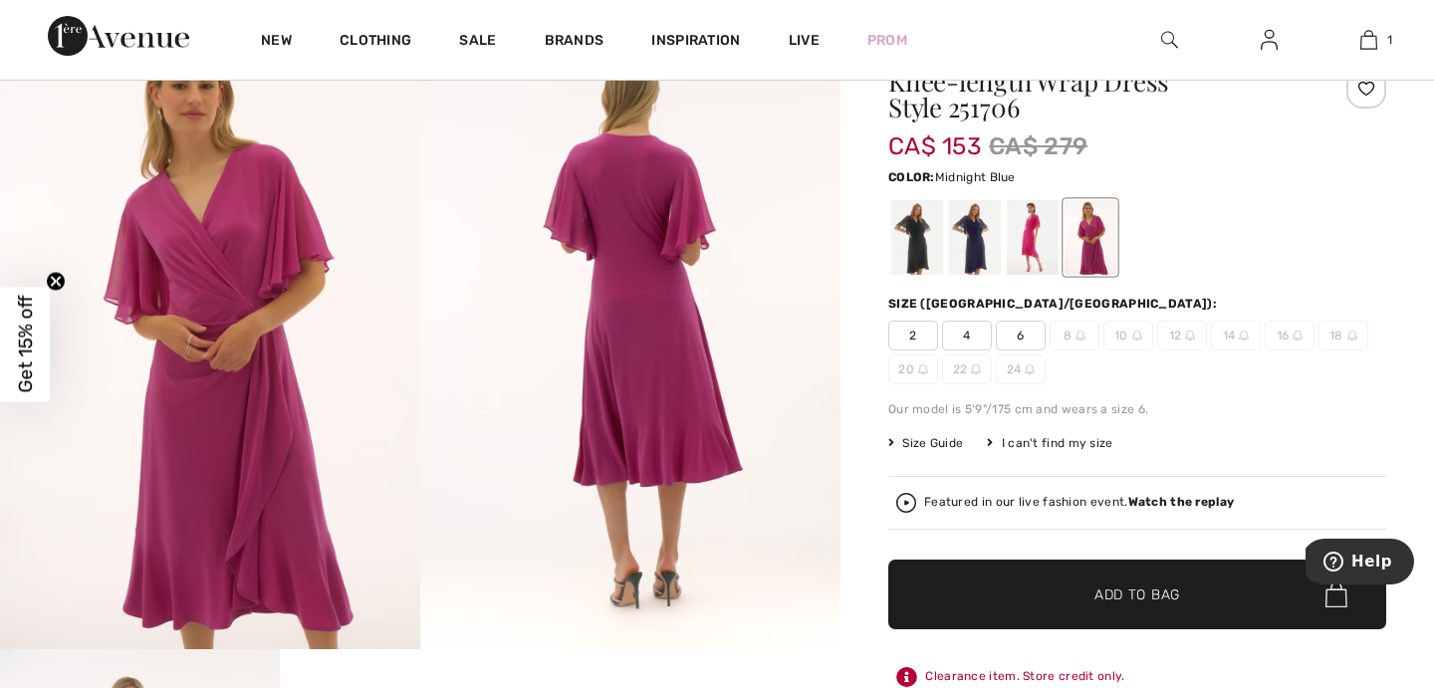
click at [988, 246] on div at bounding box center [975, 237] width 52 height 75
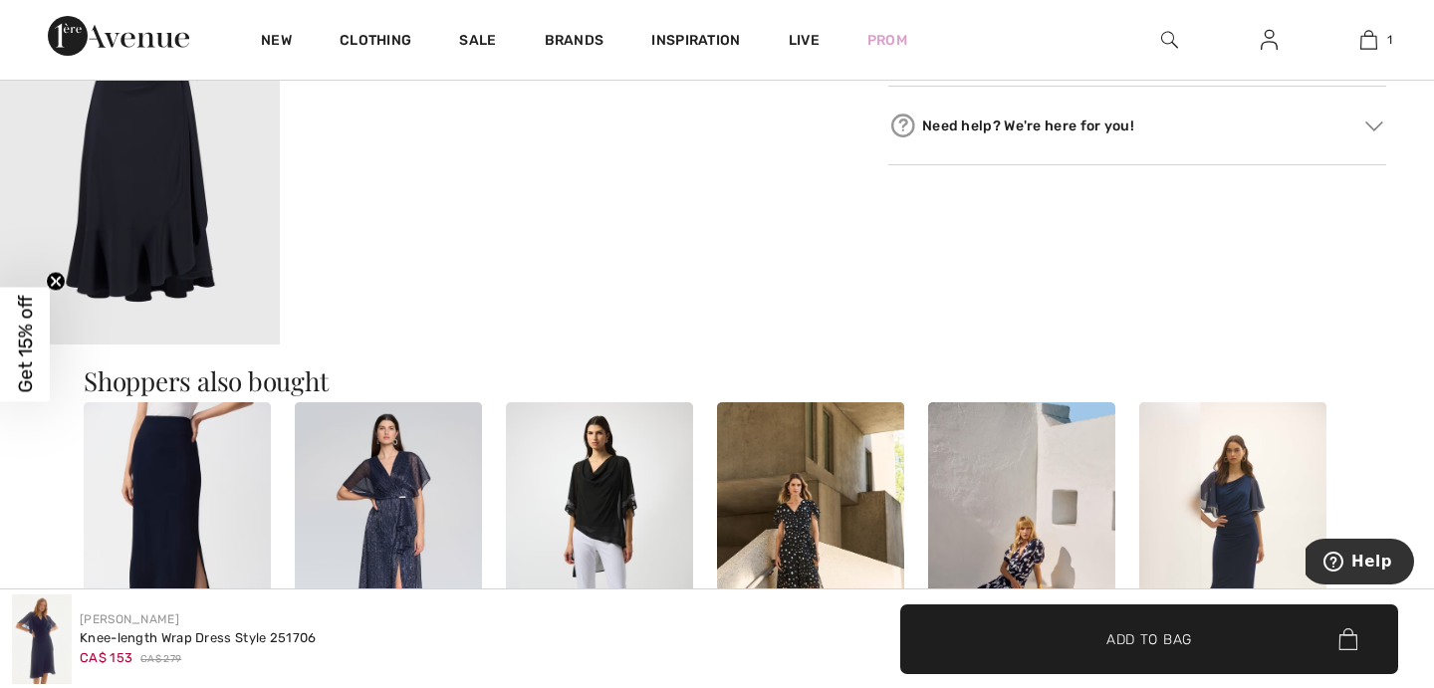
scroll to position [1350, 0]
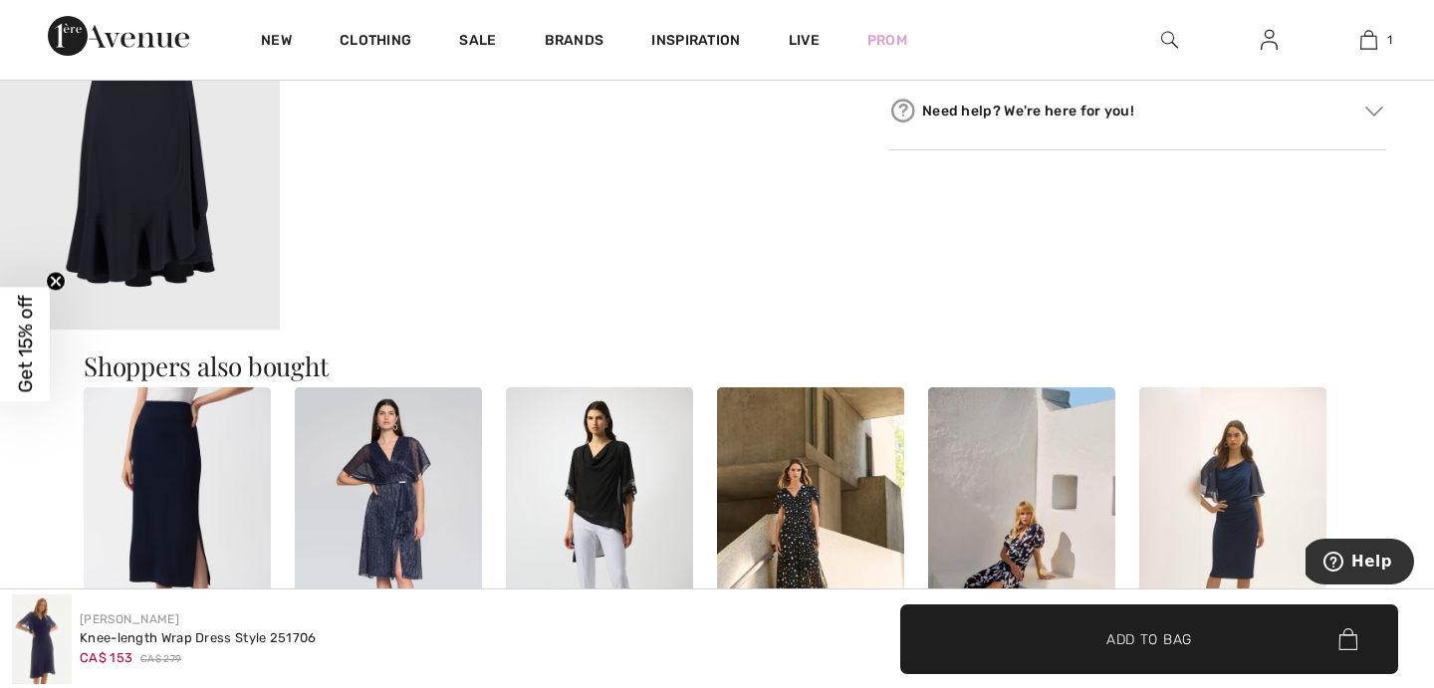
click at [1375, 117] on img at bounding box center [1374, 112] width 18 height 10
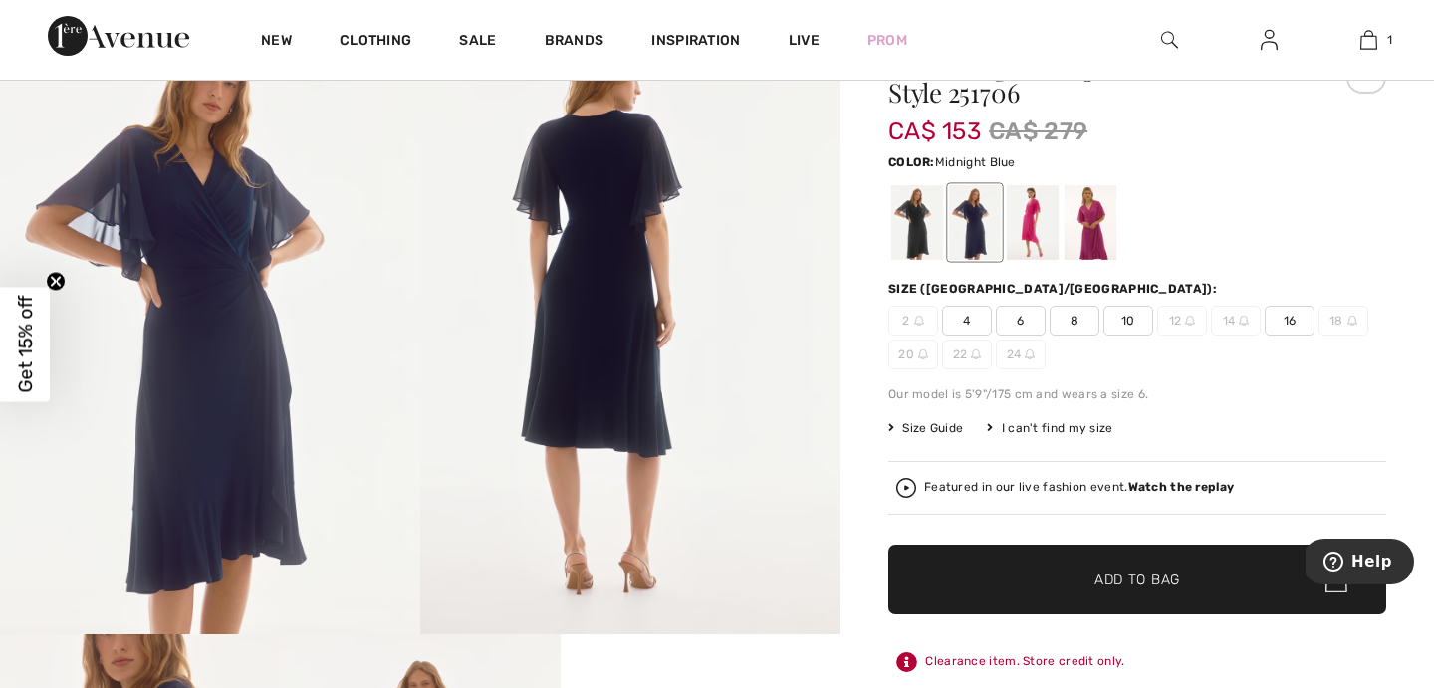
scroll to position [133, 0]
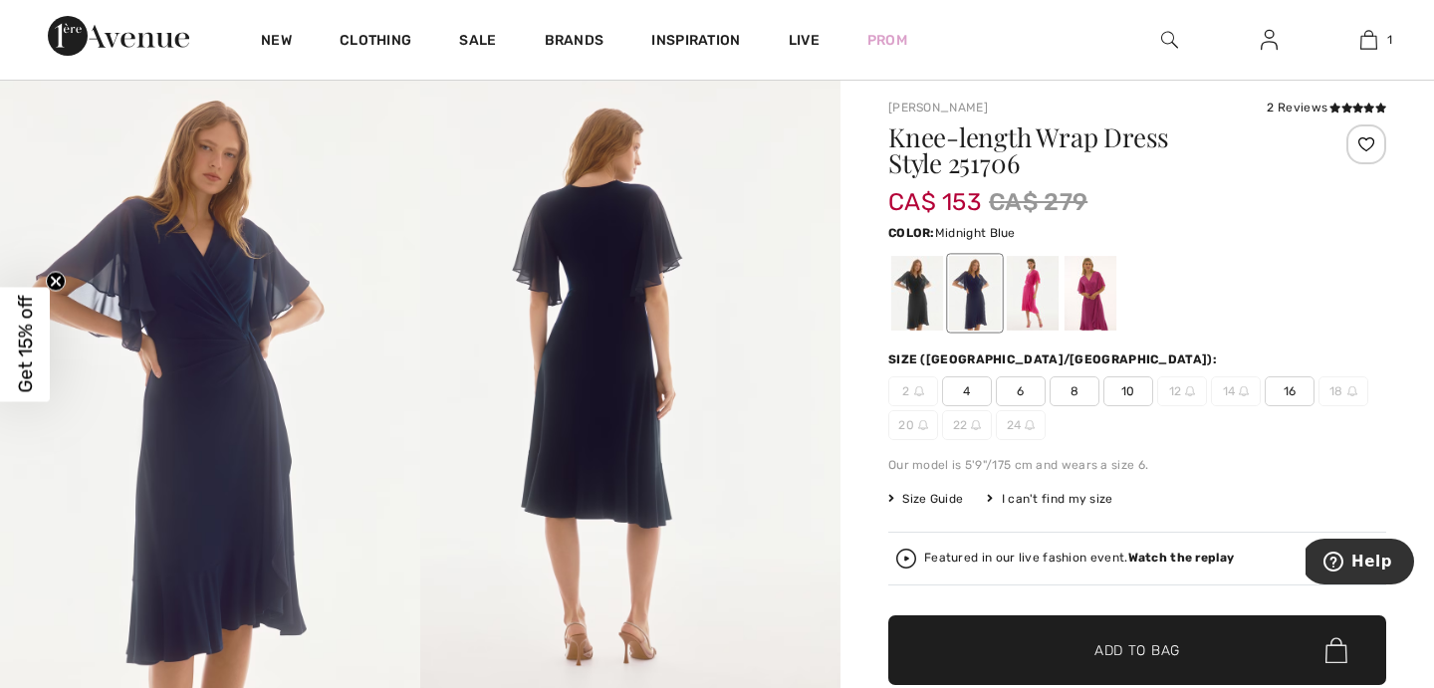
click at [1076, 503] on div "I can't find my size" at bounding box center [1049, 499] width 125 height 18
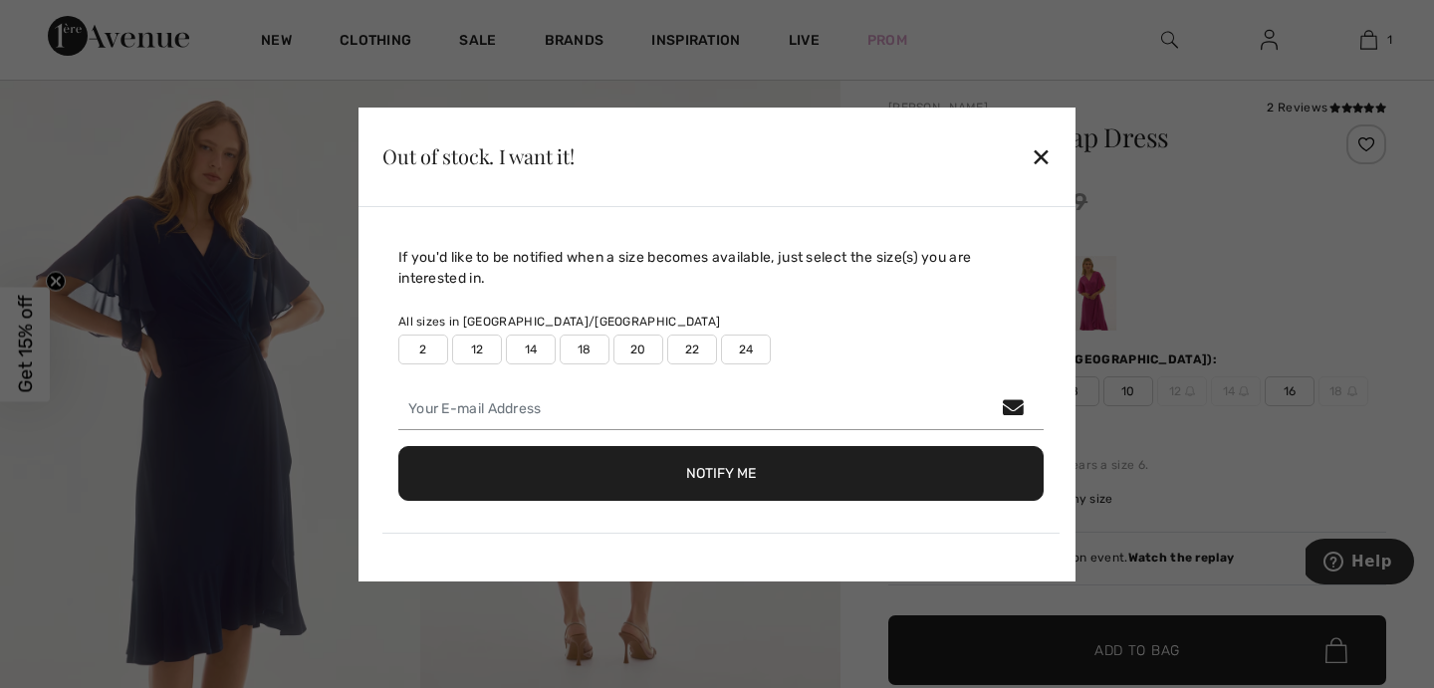
click at [1043, 160] on div "✕" at bounding box center [1041, 156] width 21 height 42
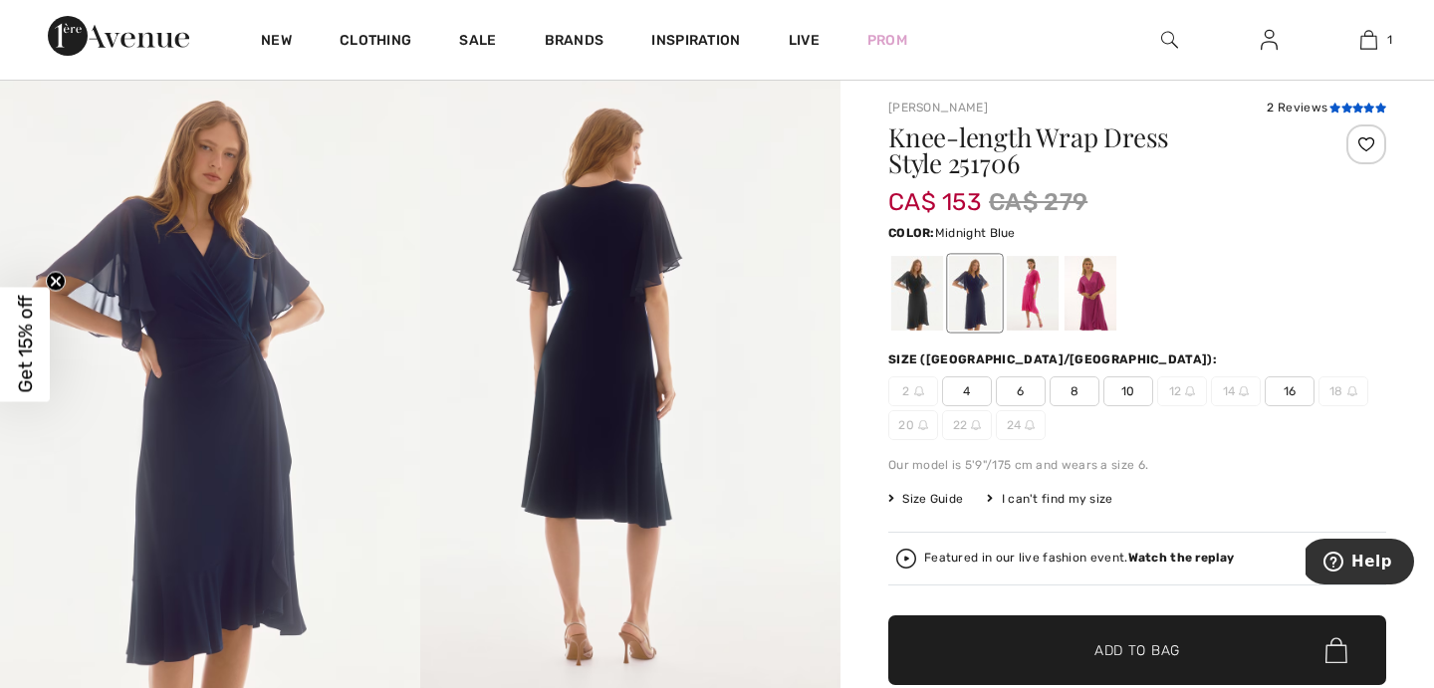
click at [1333, 106] on icon at bounding box center [1335, 108] width 11 height 10
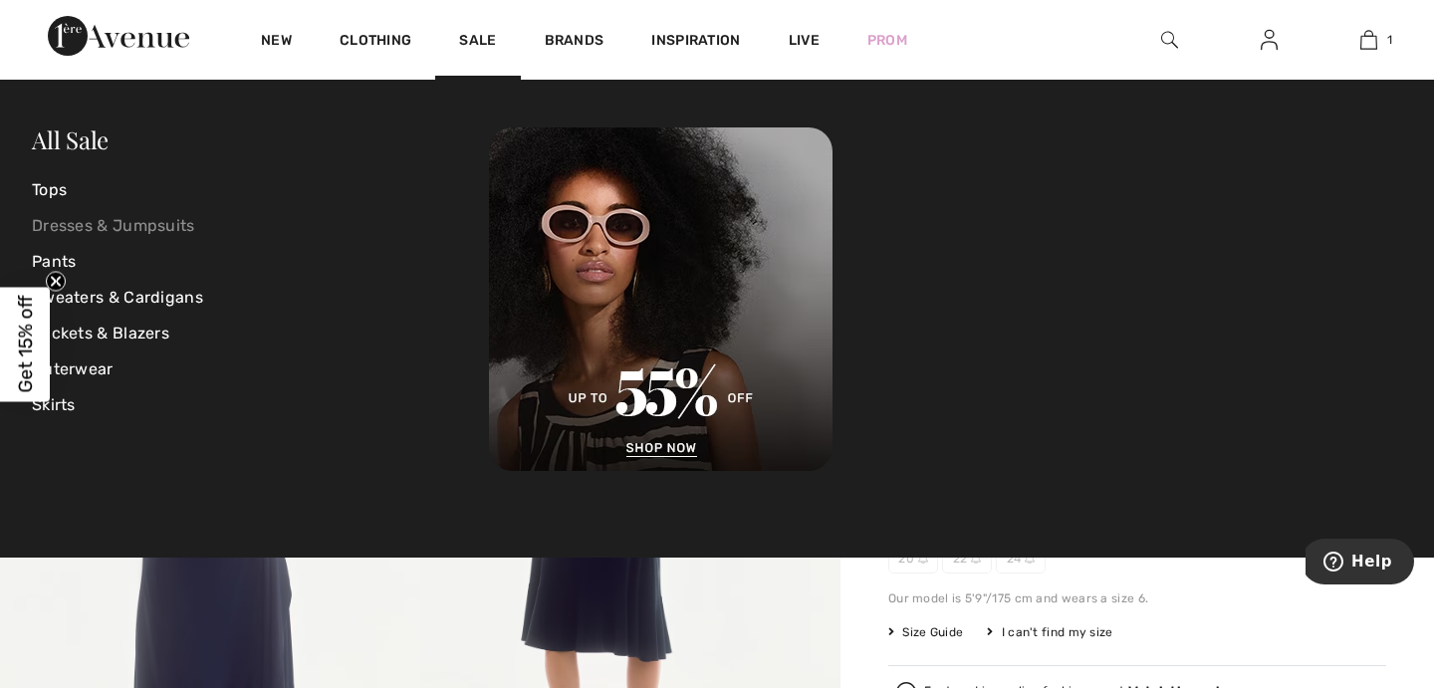
click at [163, 222] on link "Dresses & Jumpsuits" at bounding box center [260, 226] width 457 height 36
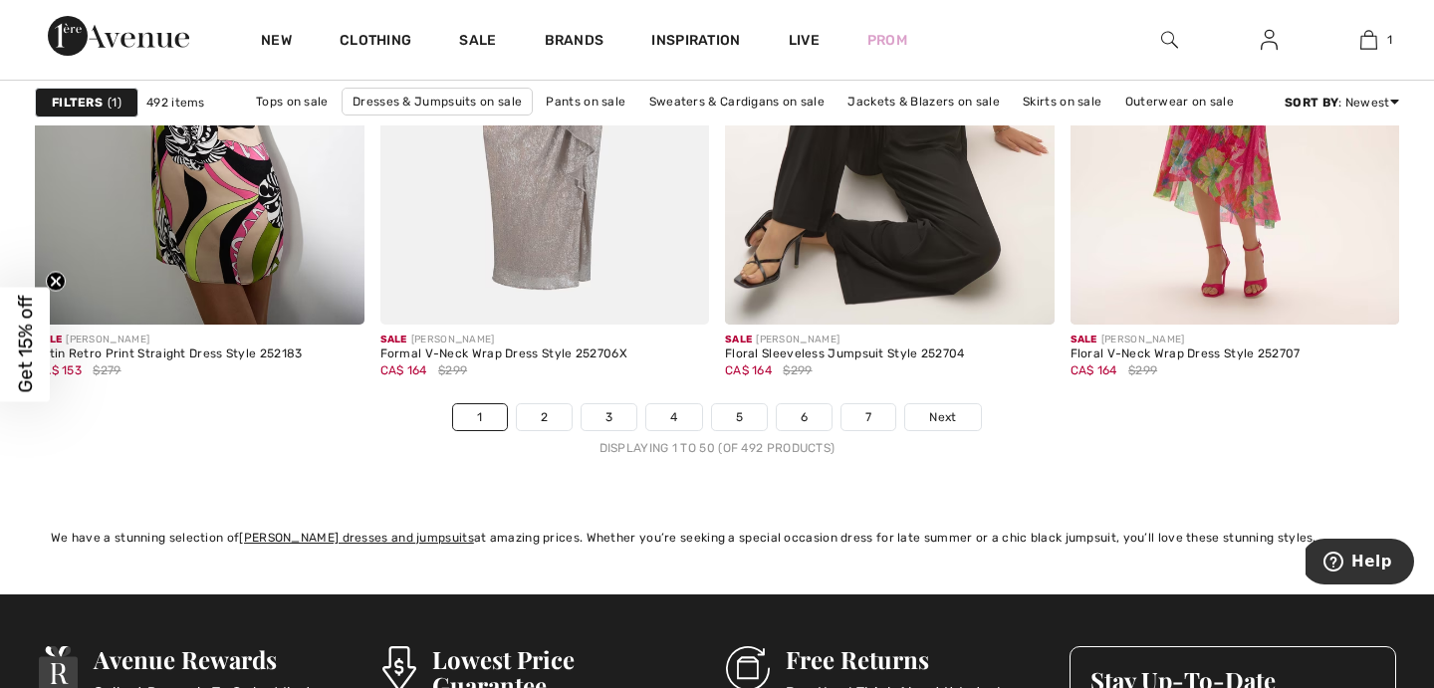
scroll to position [8903, 0]
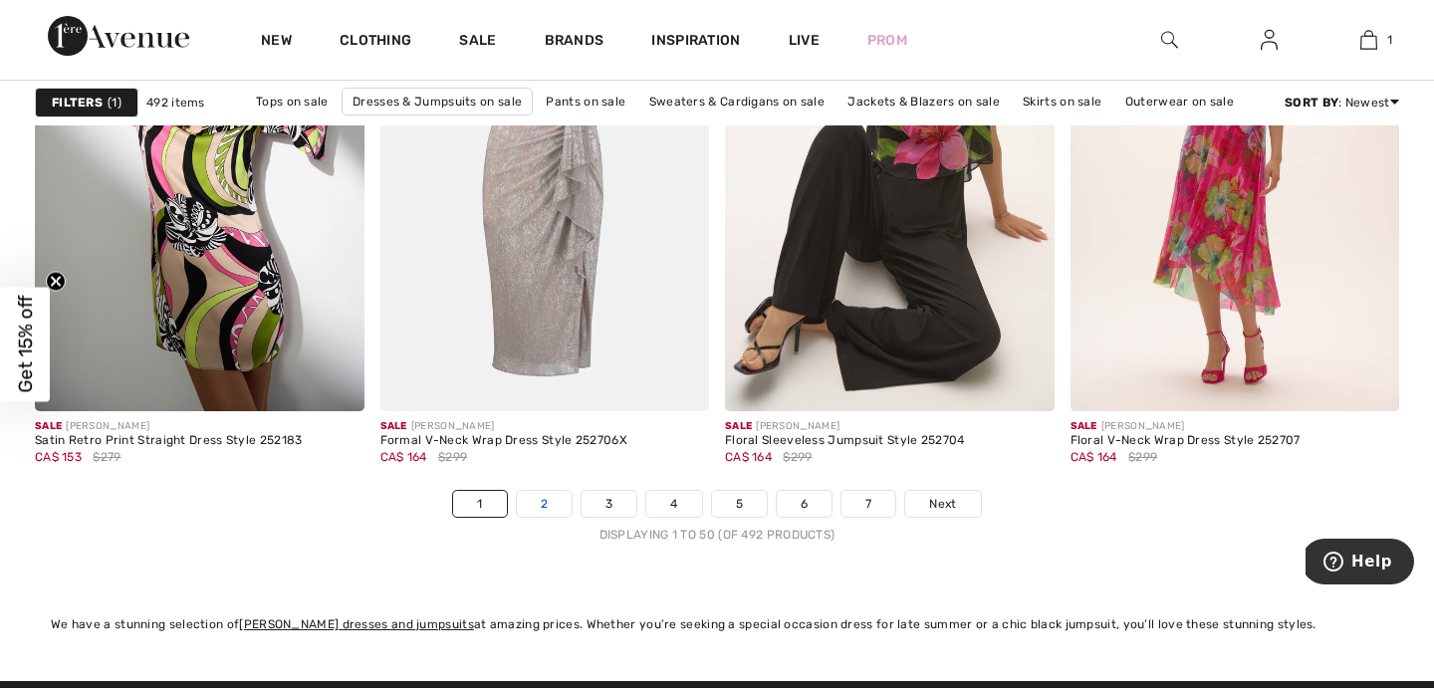
click at [541, 498] on link "2" at bounding box center [544, 504] width 55 height 26
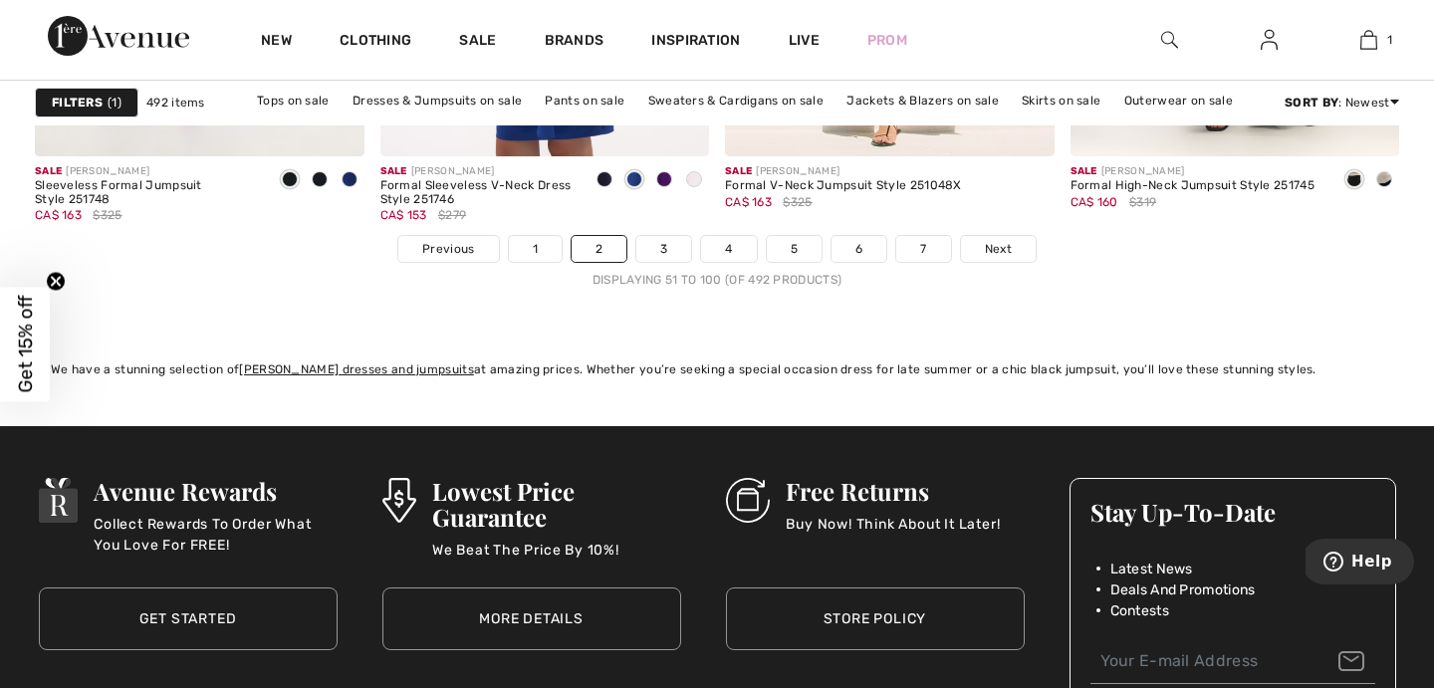
scroll to position [9112, 0]
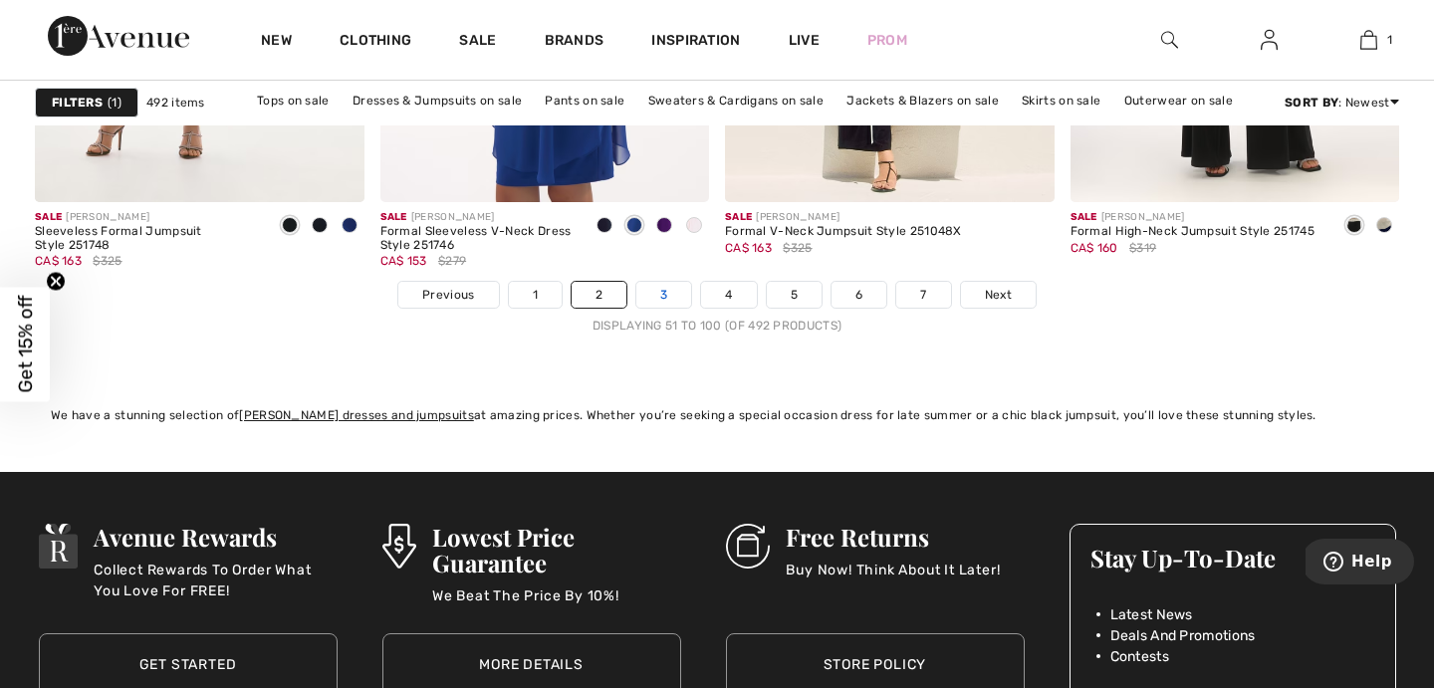
click at [665, 295] on link "3" at bounding box center [663, 295] width 55 height 26
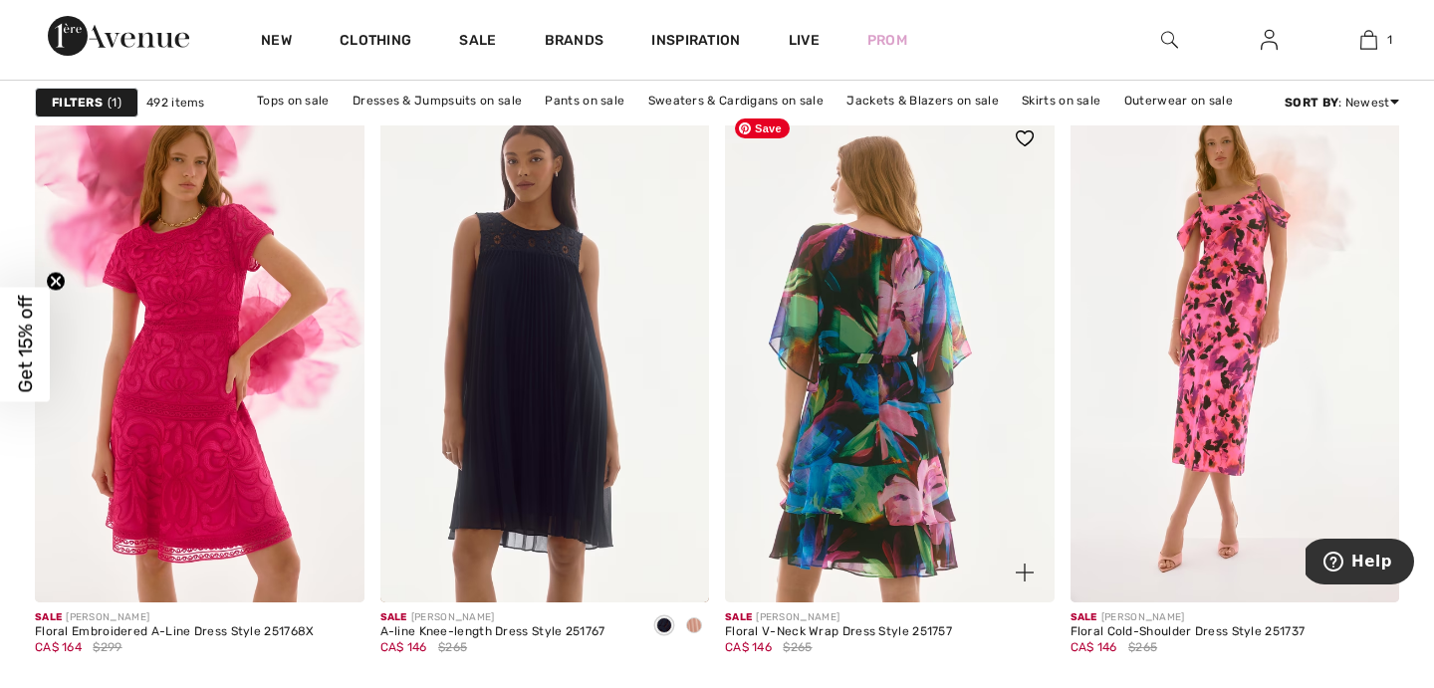
scroll to position [6665, 0]
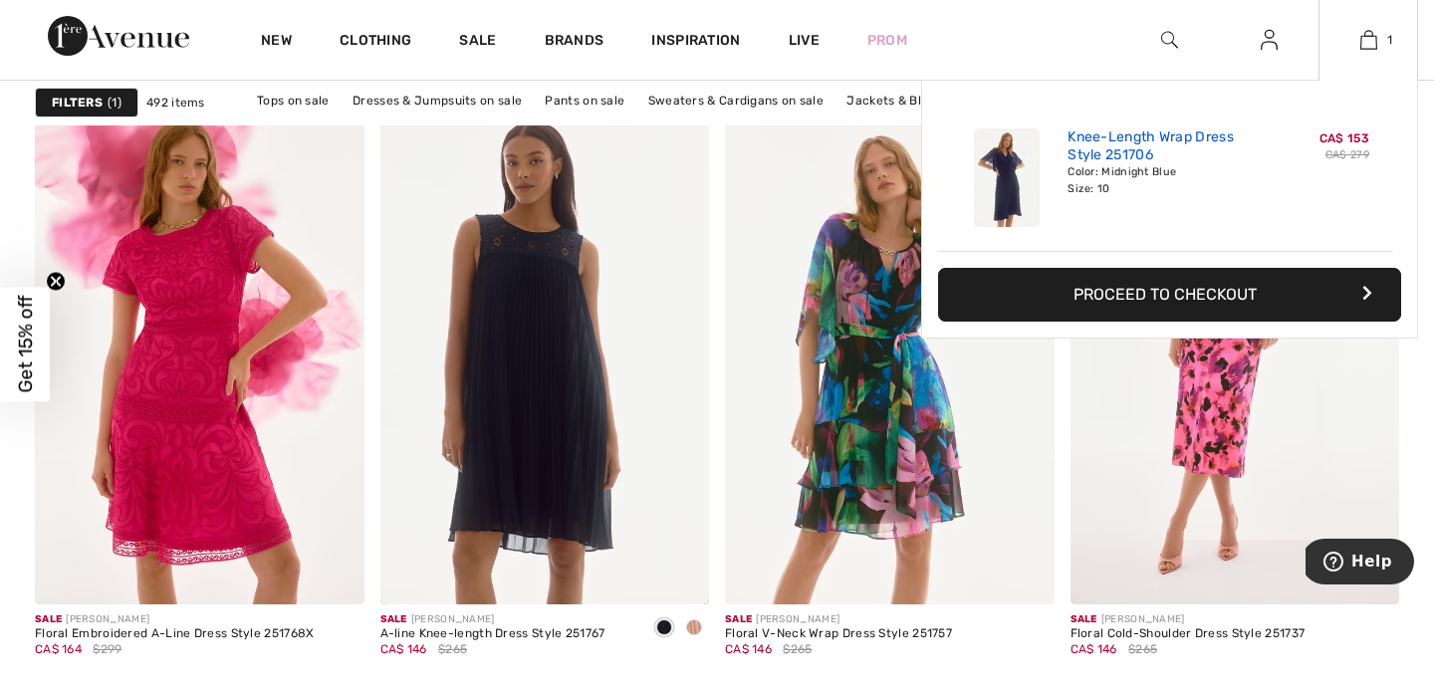
click at [1133, 142] on link "Knee-Length Wrap Dress Style 251706" at bounding box center [1166, 146] width 196 height 36
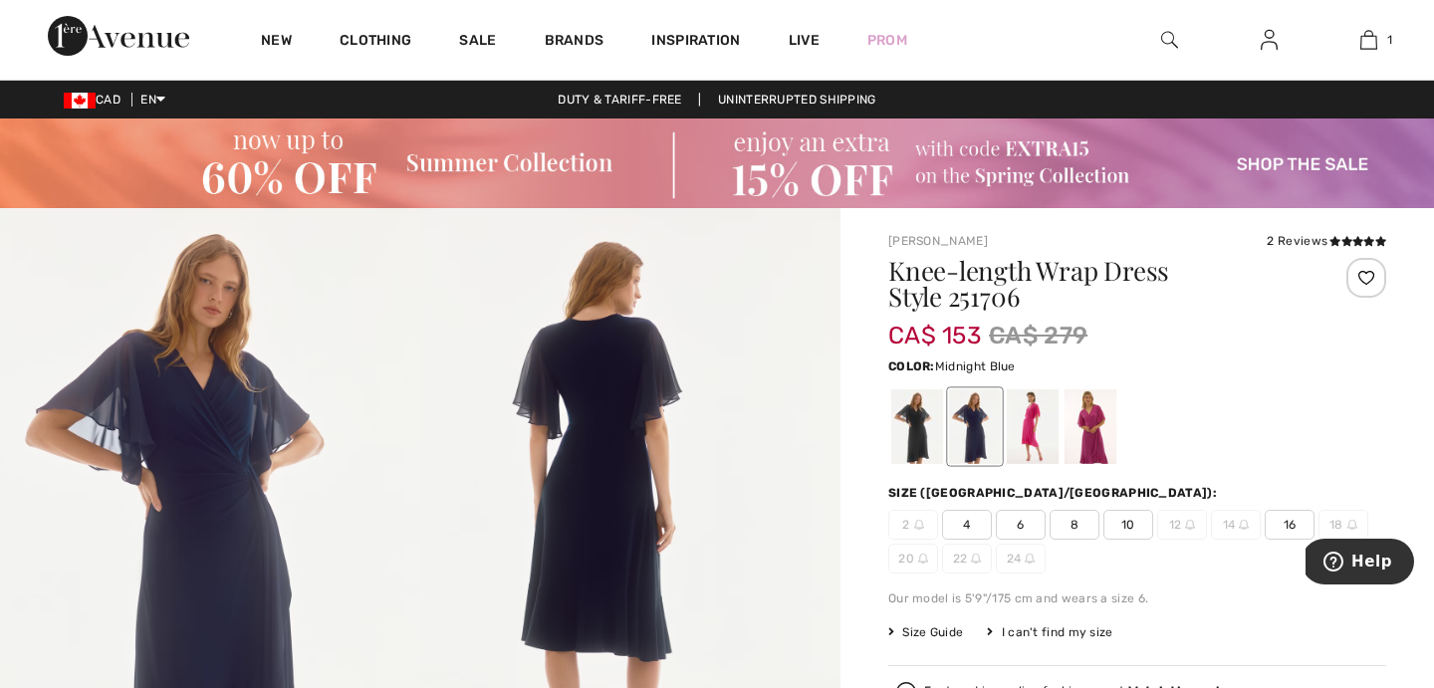
drag, startPoint x: 0, startPoint y: 0, endPoint x: 951, endPoint y: 301, distance: 997.6
click at [951, 301] on div "Knee-length Wrap Dress Style 251706 CA$ 153 CA$ 279" at bounding box center [1095, 306] width 415 height 96
click at [951, 302] on span "CA$ 153" at bounding box center [934, 326] width 93 height 48
click at [1015, 297] on h1 "Knee-length Wrap Dress Style 251706" at bounding box center [1095, 284] width 415 height 52
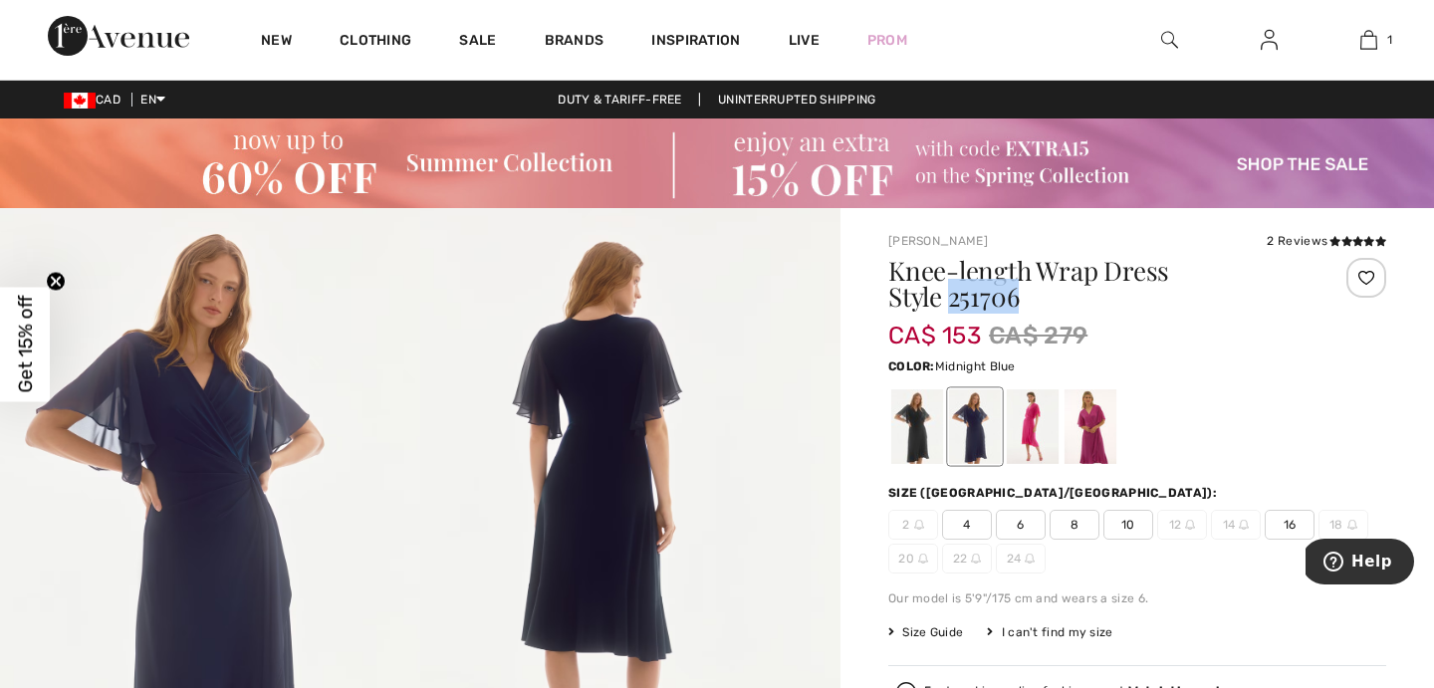
drag, startPoint x: 1019, startPoint y: 297, endPoint x: 949, endPoint y: 297, distance: 69.7
click at [949, 297] on h1 "Knee-length Wrap Dress Style 251706" at bounding box center [1095, 284] width 415 height 52
copy h1 "251706"
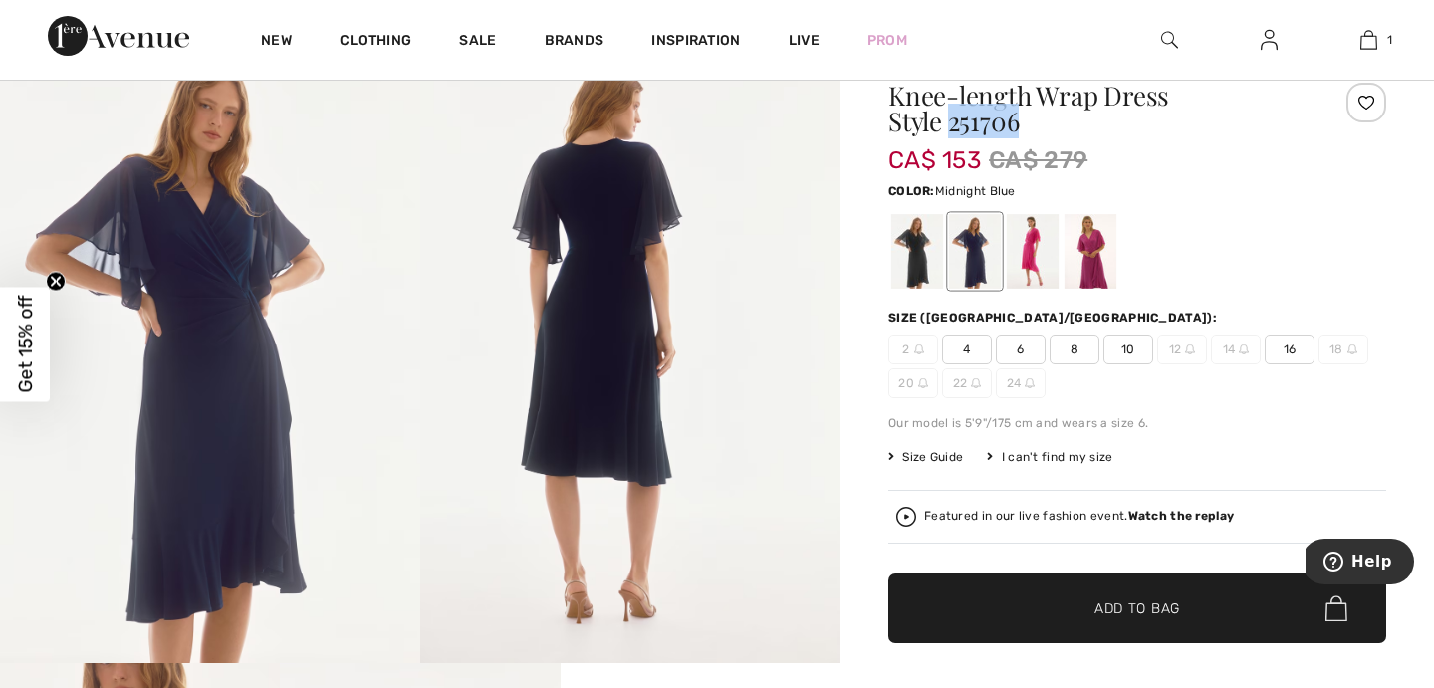
scroll to position [178, 0]
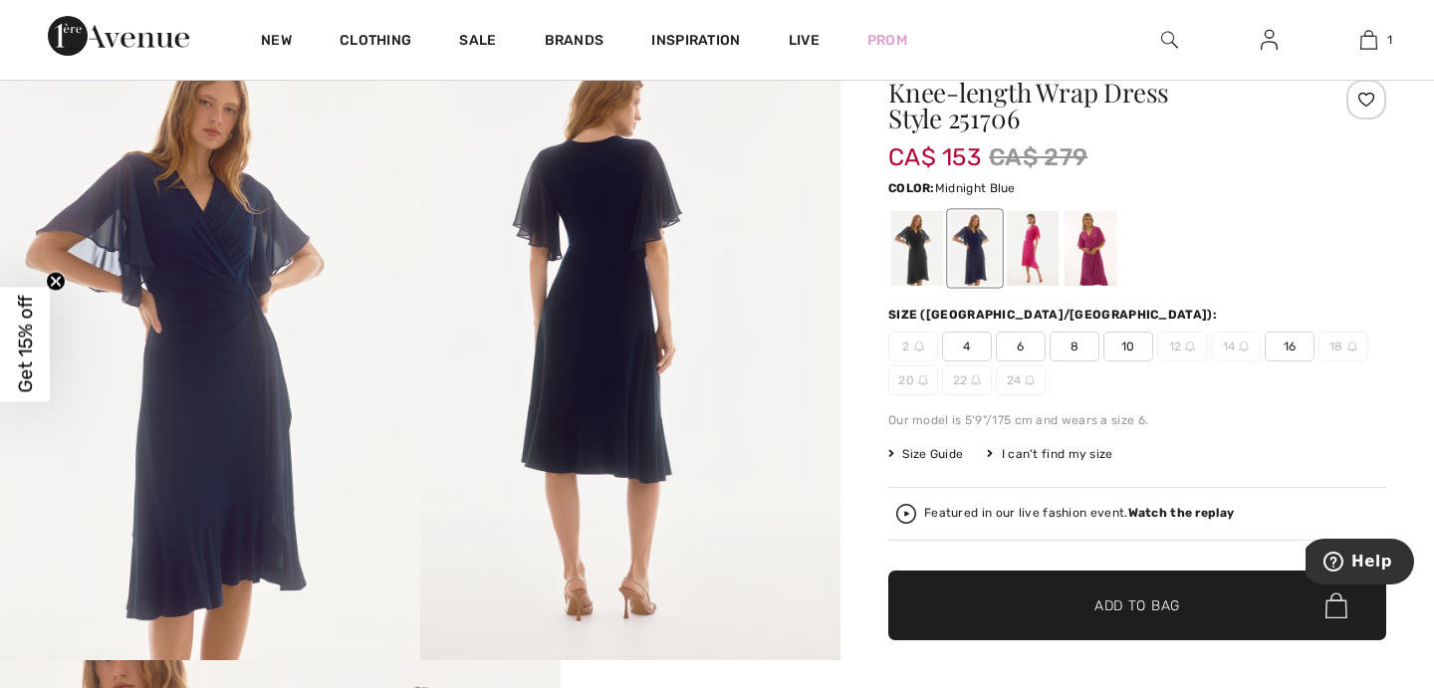
click at [1185, 341] on span "12" at bounding box center [1182, 347] width 50 height 30
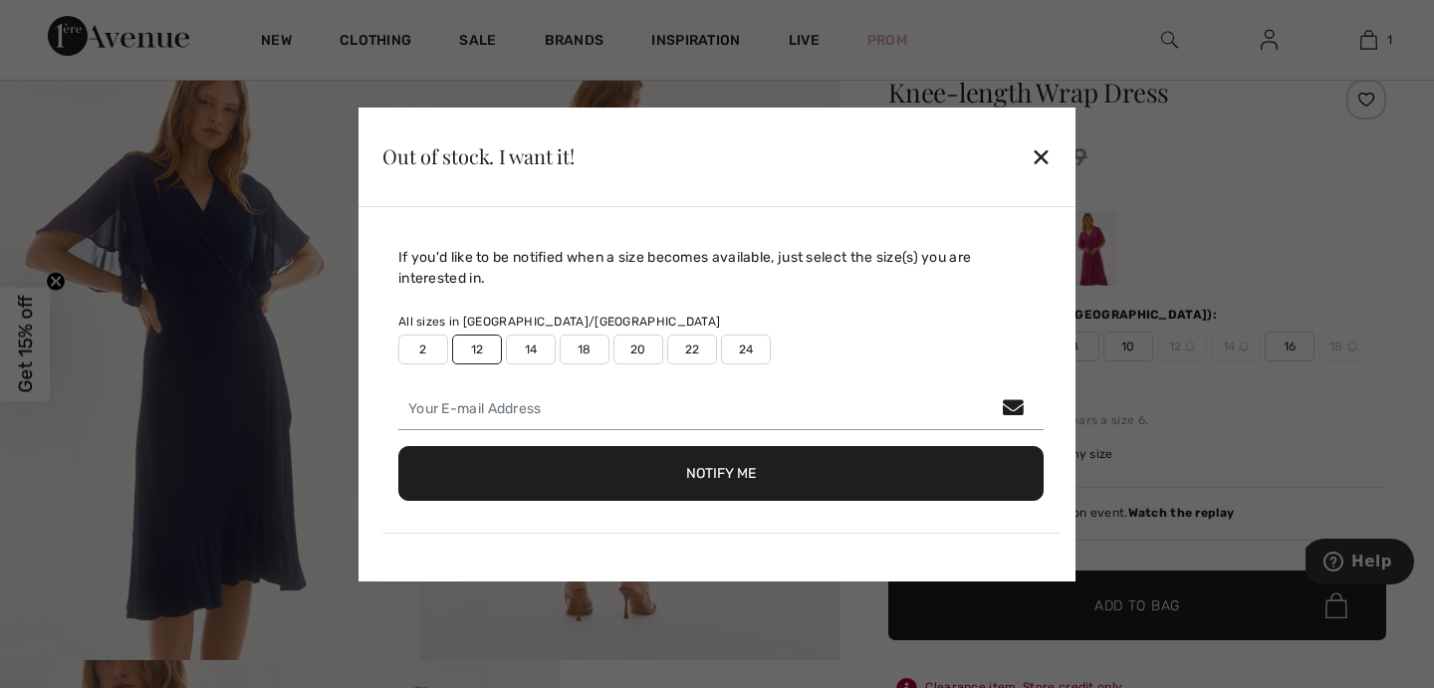
click at [1038, 153] on div "✕" at bounding box center [1041, 156] width 21 height 42
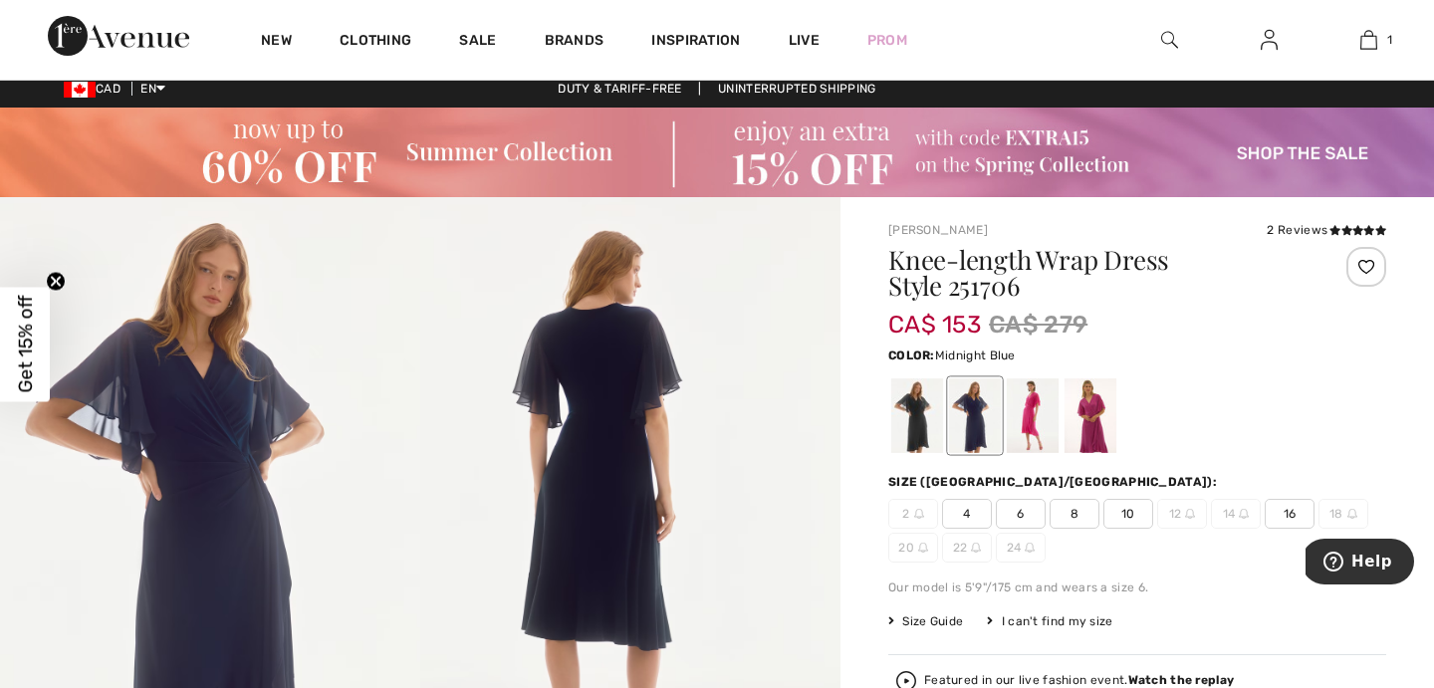
scroll to position [0, 0]
